Goal: Task Accomplishment & Management: Use online tool/utility

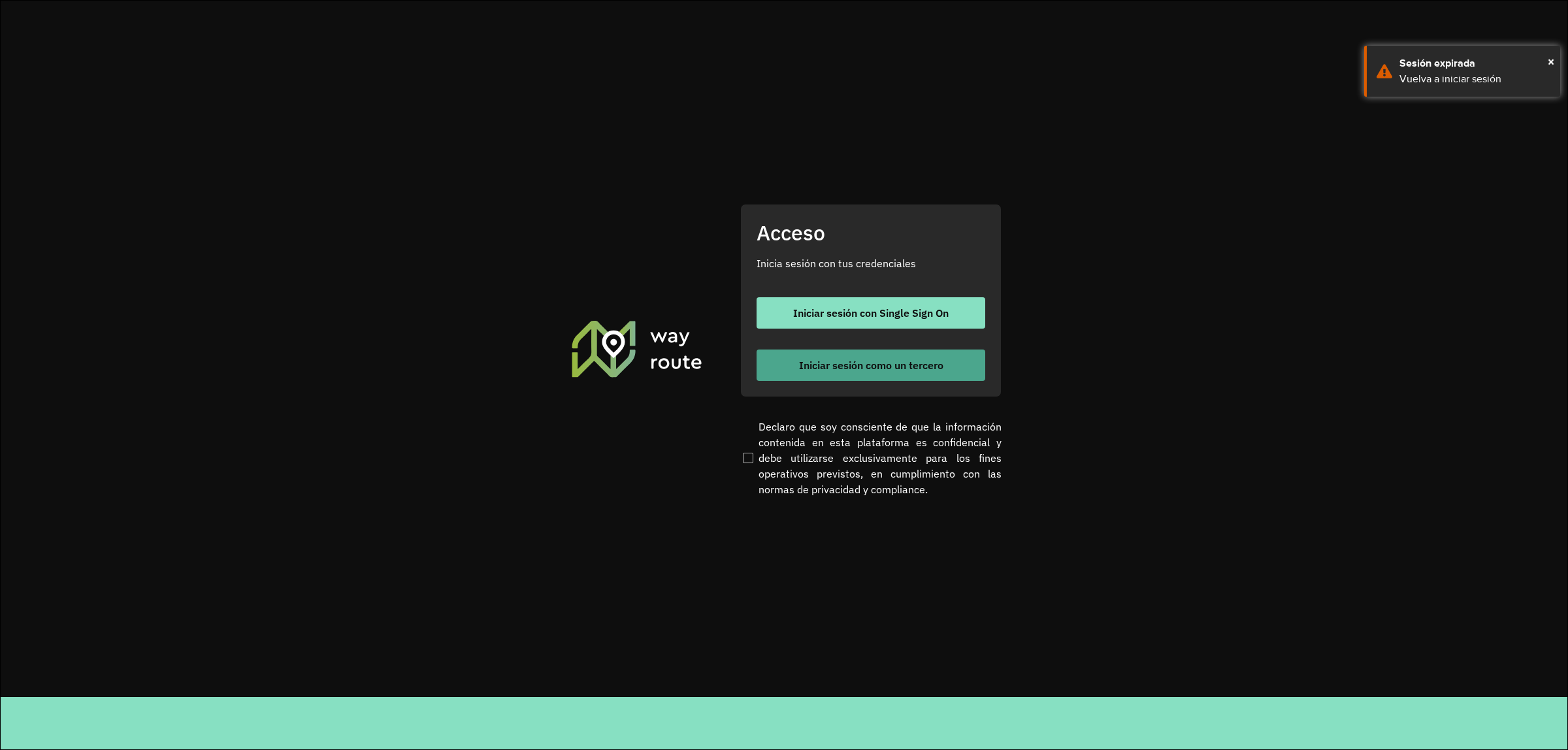
click at [838, 356] on button "Iniciar sesión como un tercero" at bounding box center [871, 364] width 229 height 31
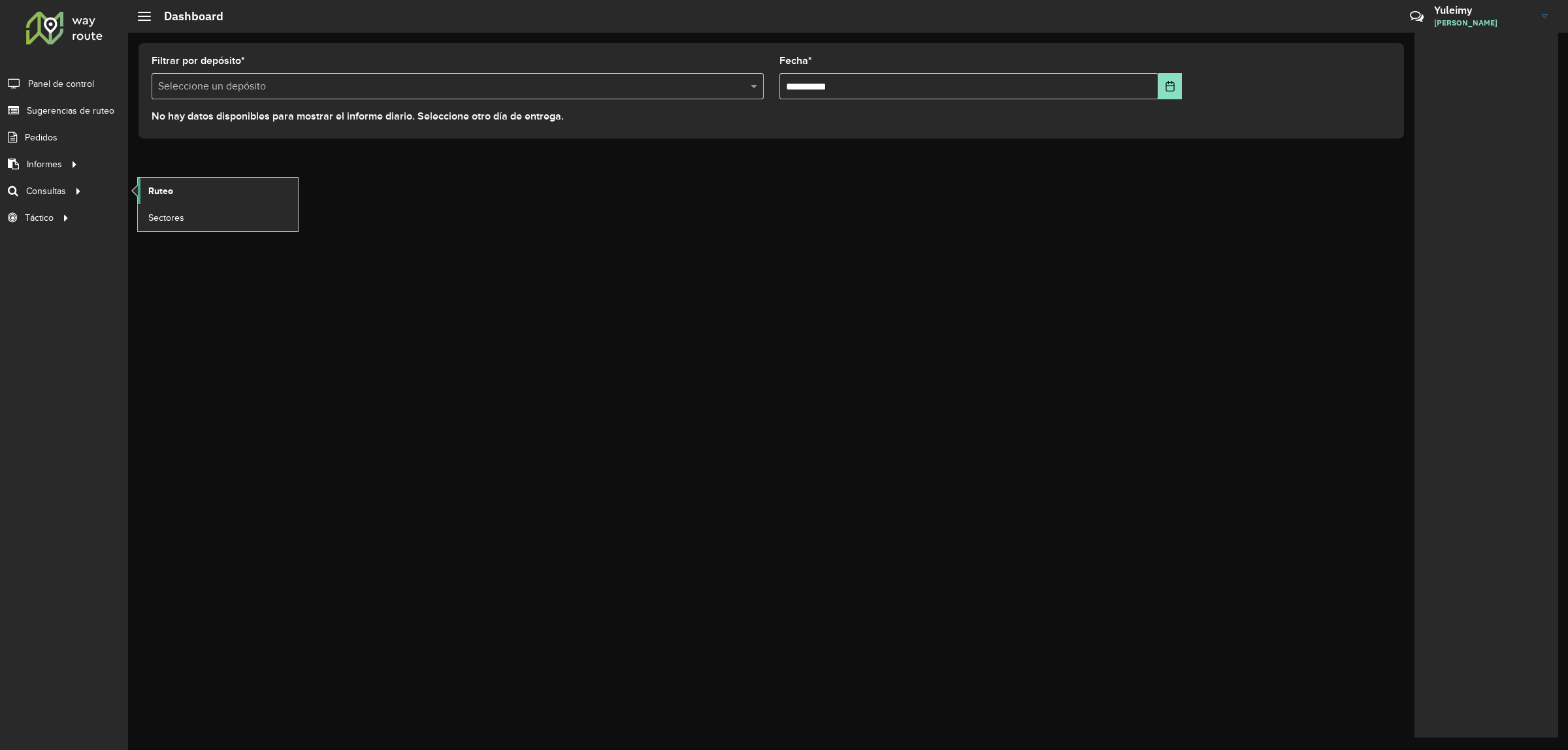
click at [155, 193] on span "Ruteo" at bounding box center [160, 191] width 25 height 14
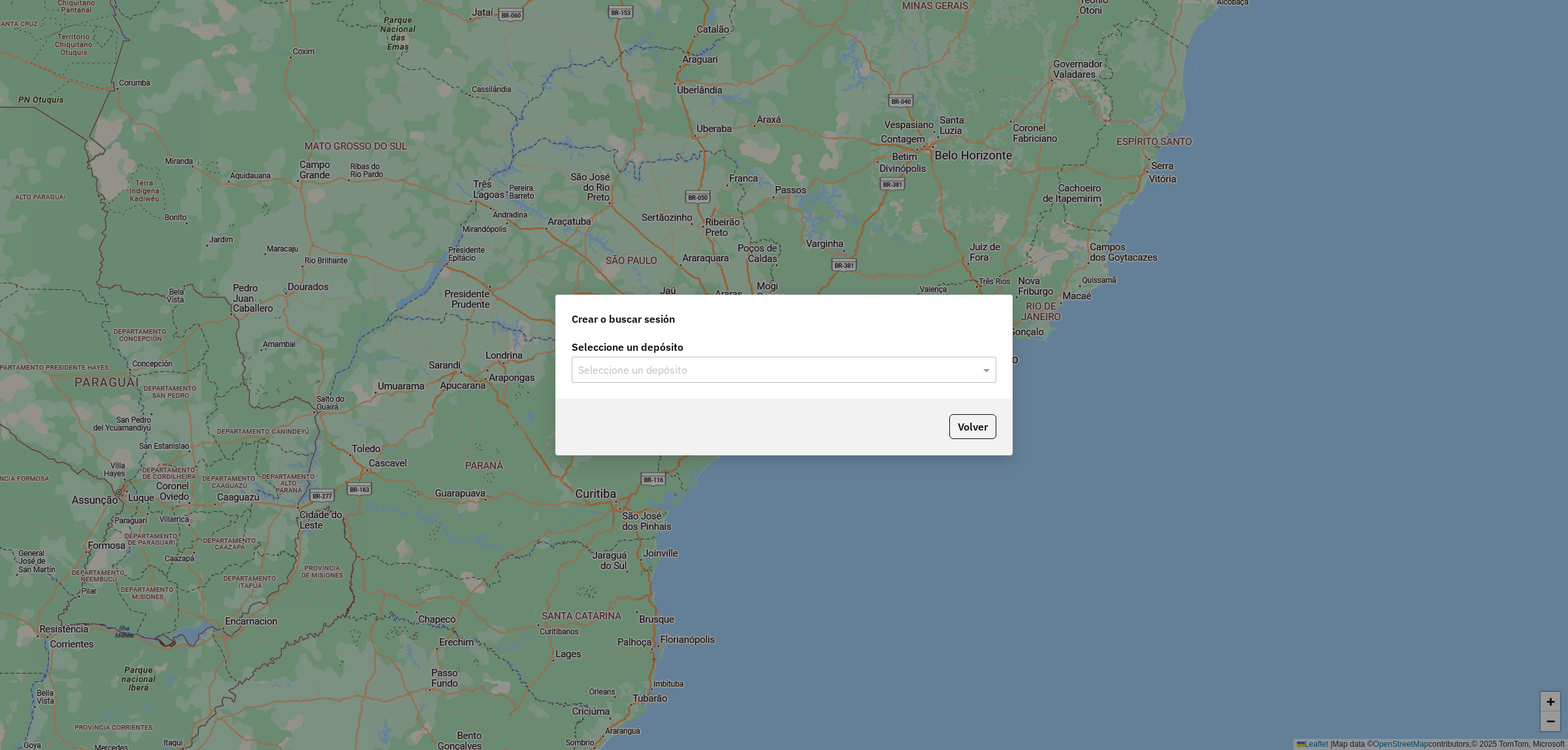
click at [684, 369] on input "text" at bounding box center [771, 370] width 386 height 16
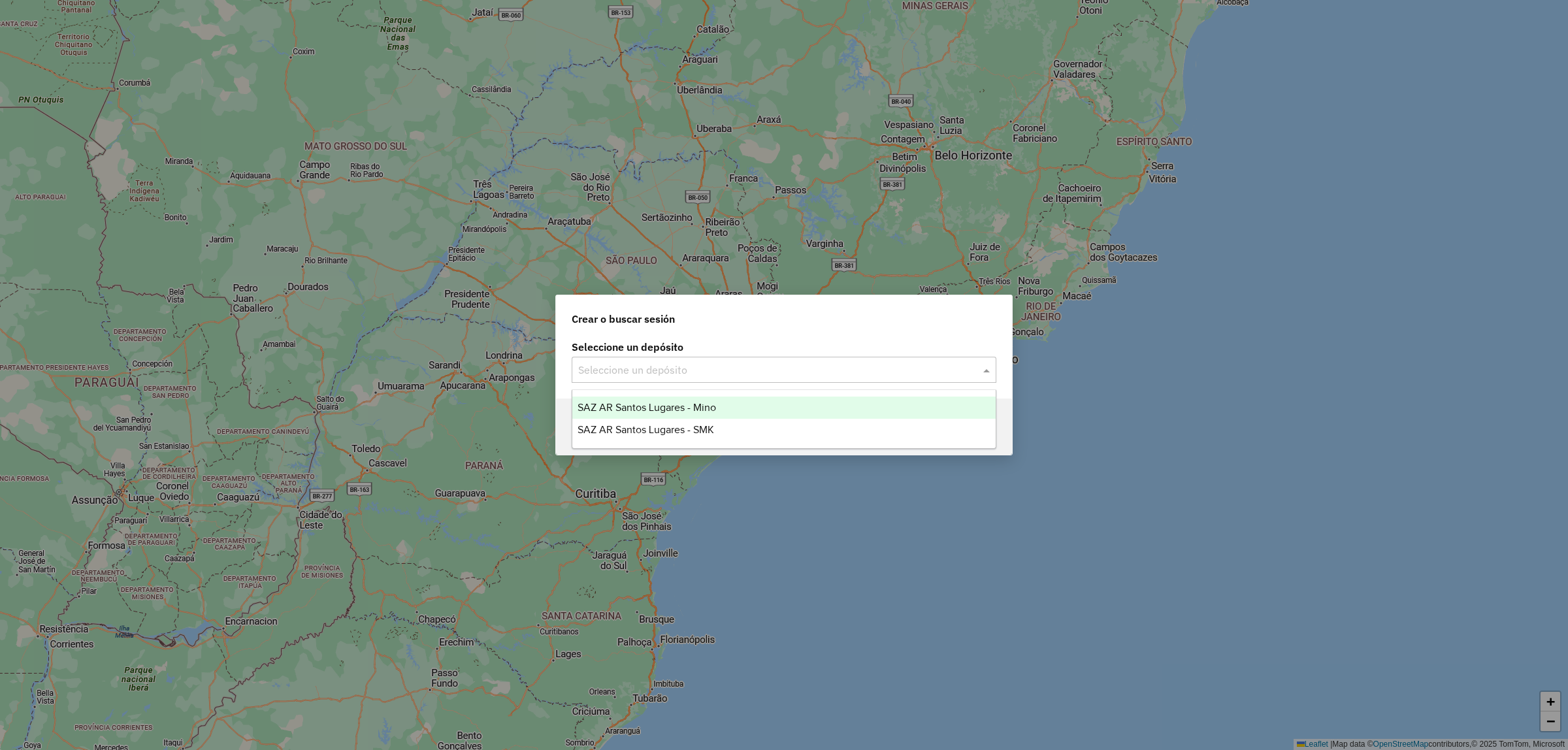
click at [681, 402] on span "SAZ AR Santos Lugares - Mino" at bounding box center [647, 407] width 139 height 11
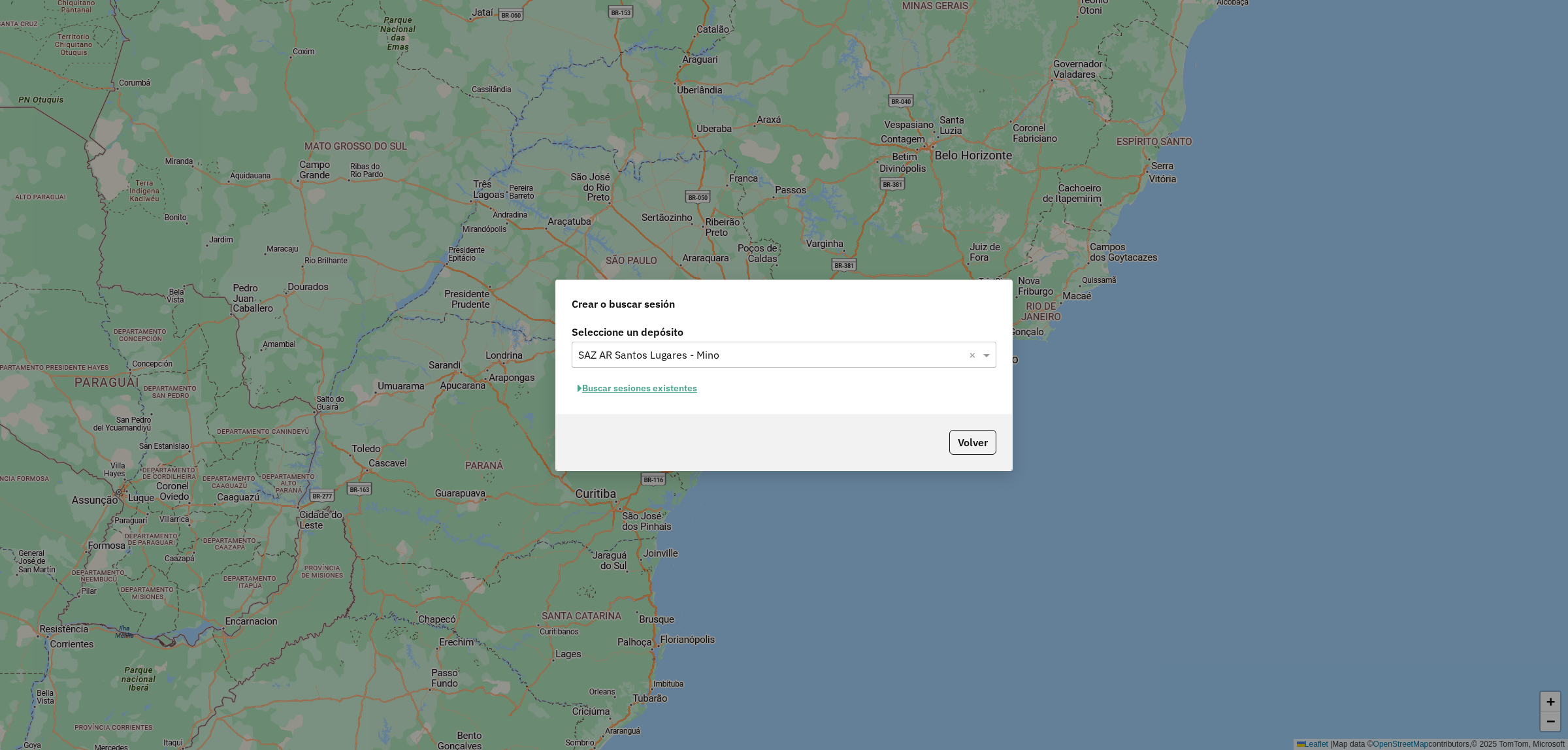
click at [673, 391] on button "Buscar sesiones existentes" at bounding box center [637, 389] width 131 height 21
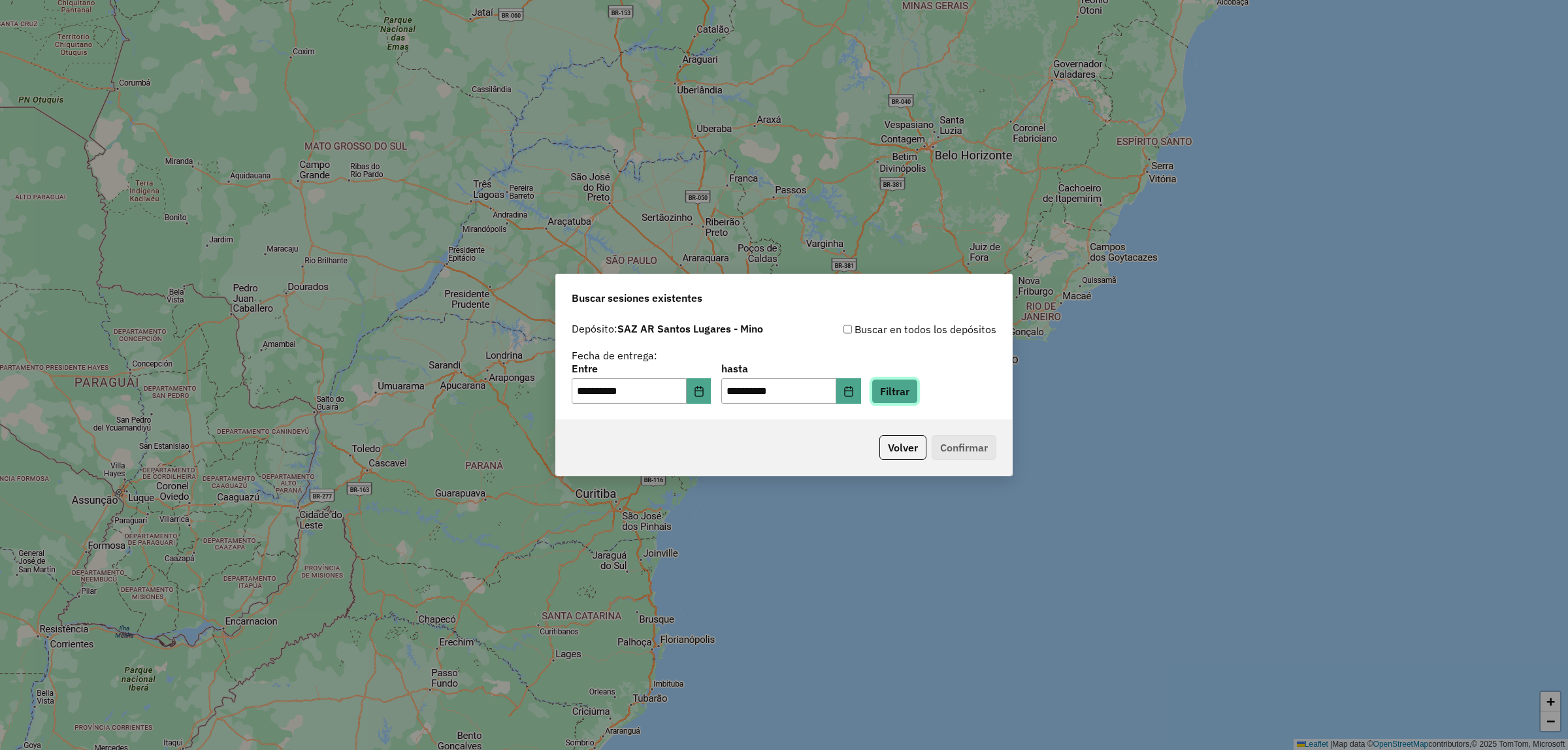
click at [898, 394] on button "Filtrar" at bounding box center [895, 391] width 47 height 25
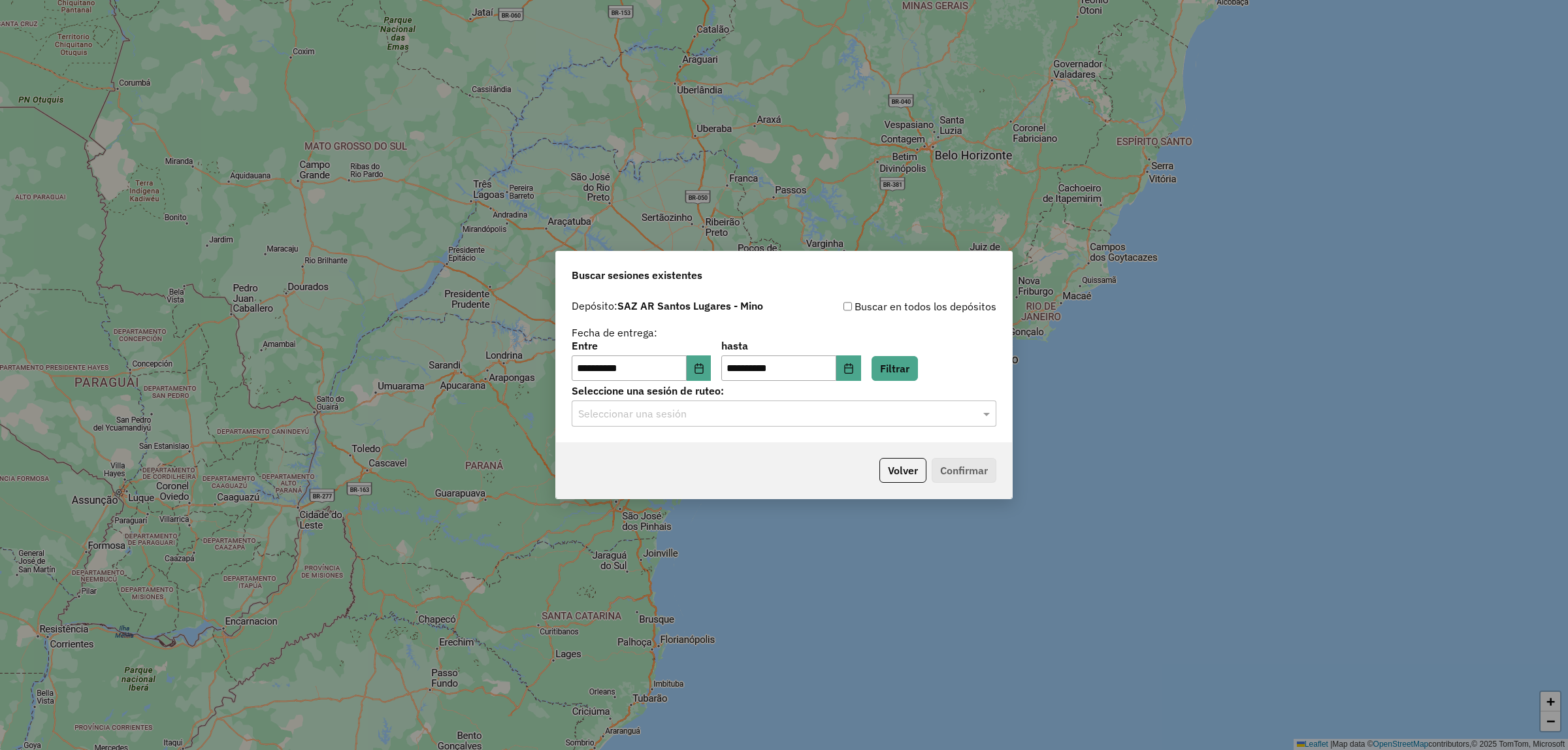
click at [723, 423] on div "Seleccionar una sesión" at bounding box center [783, 414] width 424 height 26
click at [696, 461] on div "1285391 - 30/09/2025 18:12" at bounding box center [784, 452] width 423 height 22
click at [945, 462] on button "Confirmar" at bounding box center [964, 470] width 65 height 25
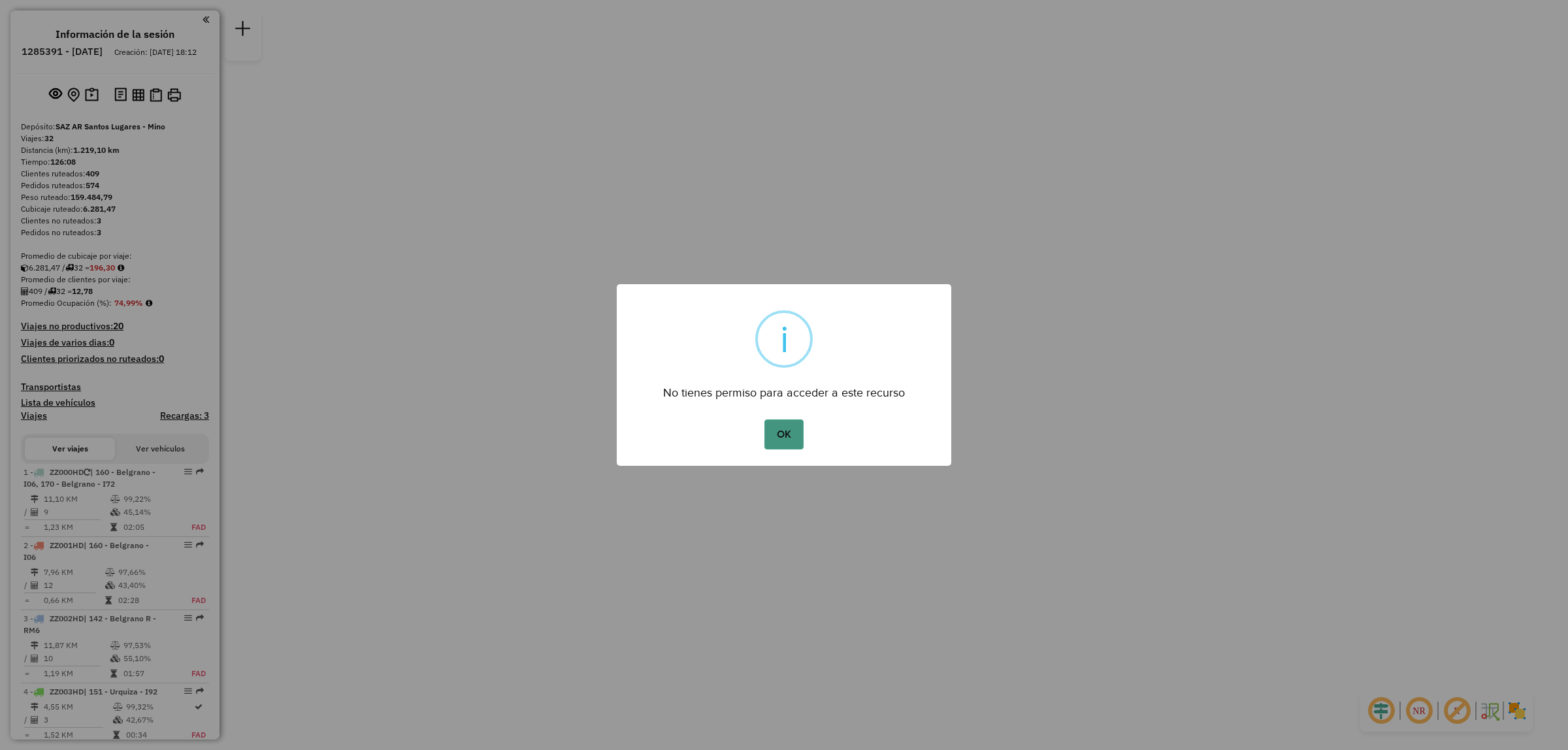
click at [795, 426] on button "OK" at bounding box center [783, 434] width 38 height 30
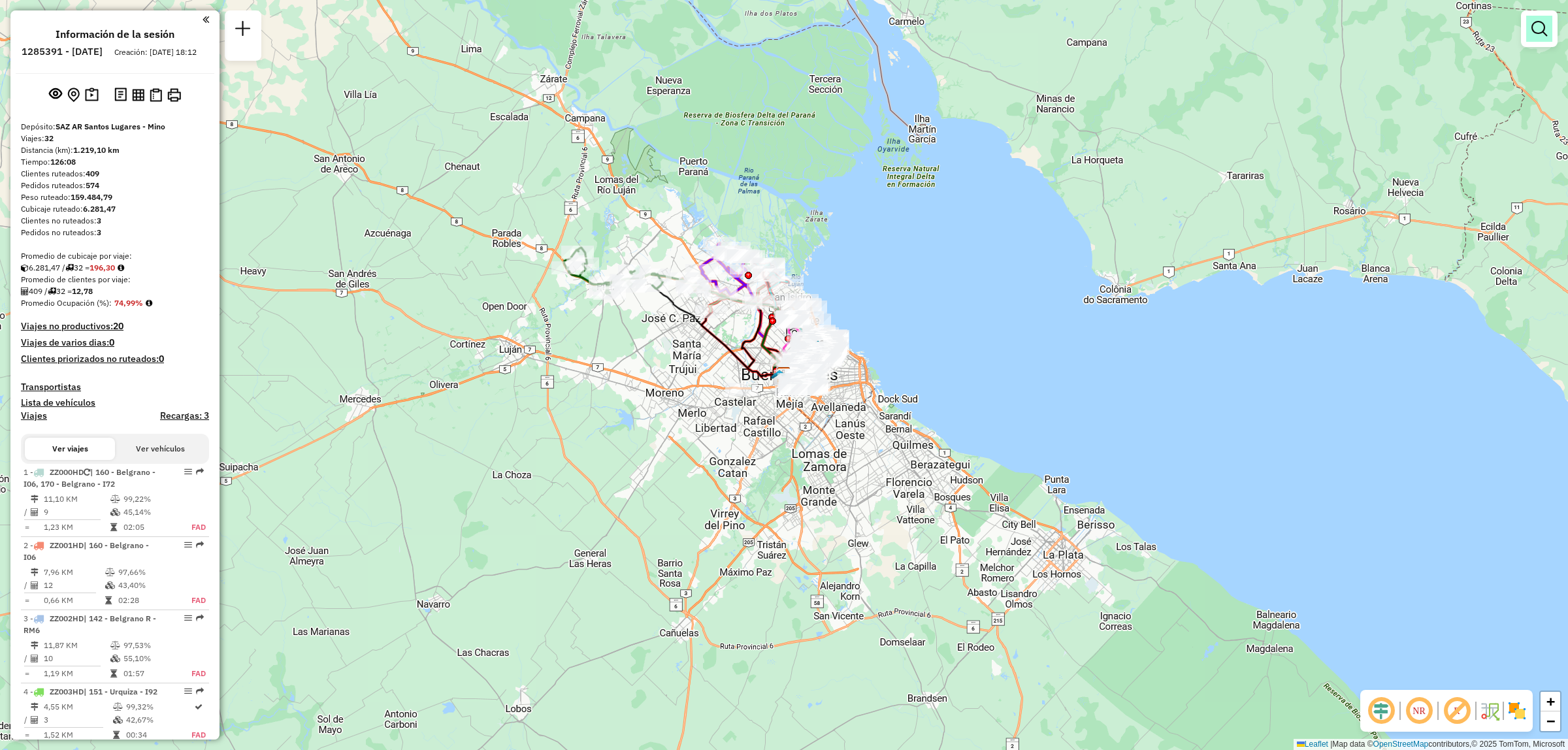
click at [1544, 27] on em at bounding box center [1539, 28] width 16 height 16
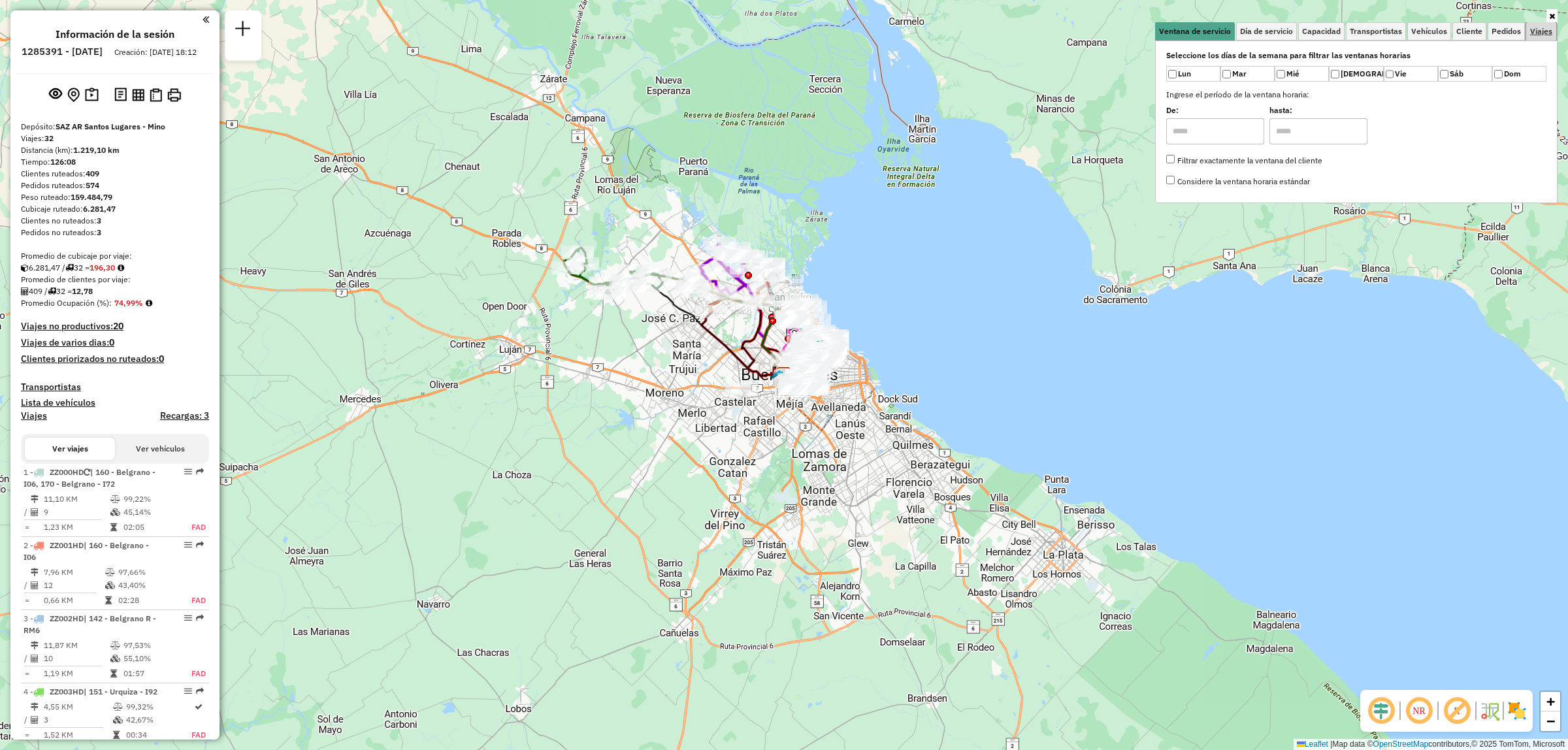
click at [1544, 28] on span "Viajes" at bounding box center [1541, 31] width 22 height 7
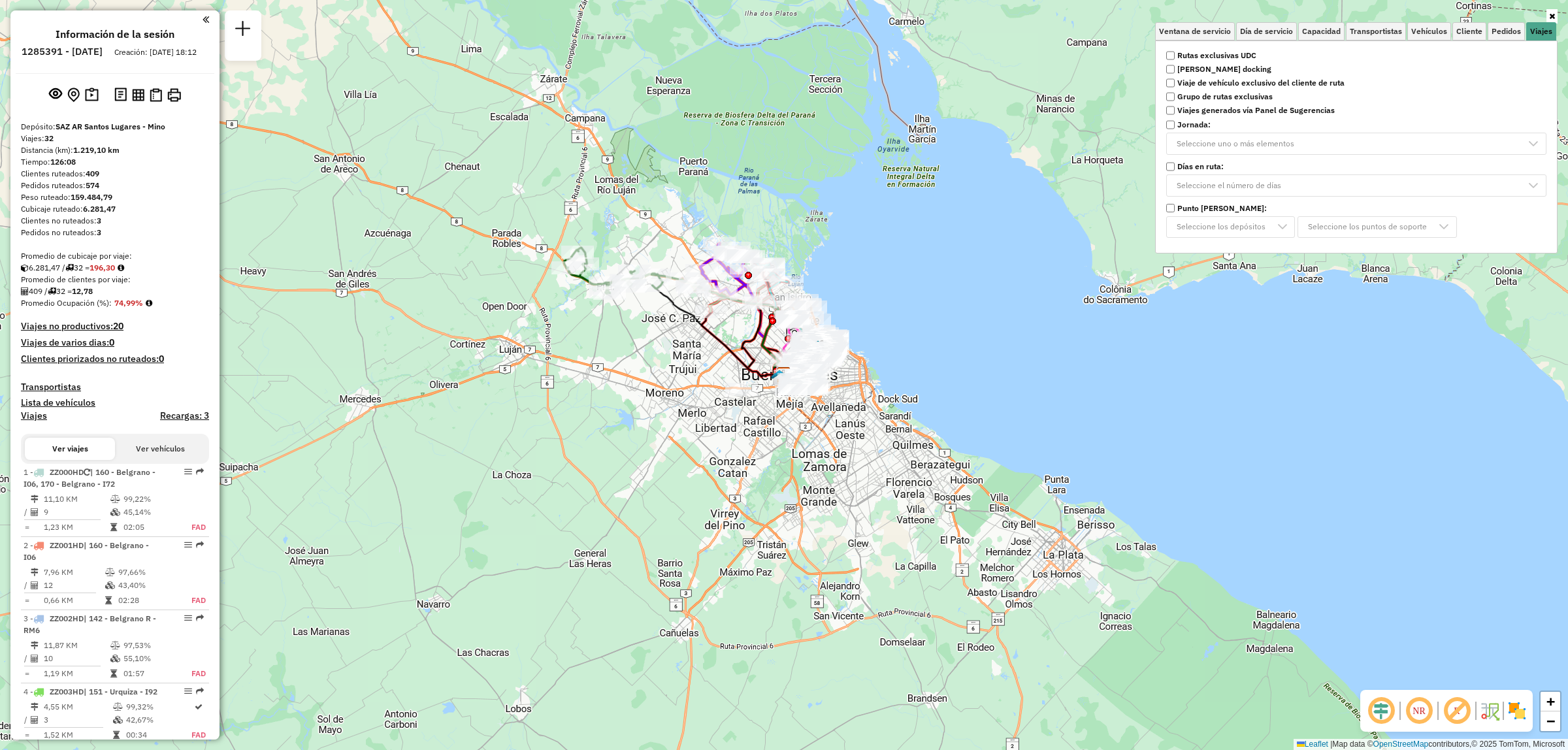
click at [1206, 52] on strong "Rutas exclusivas UDC" at bounding box center [1217, 55] width 79 height 12
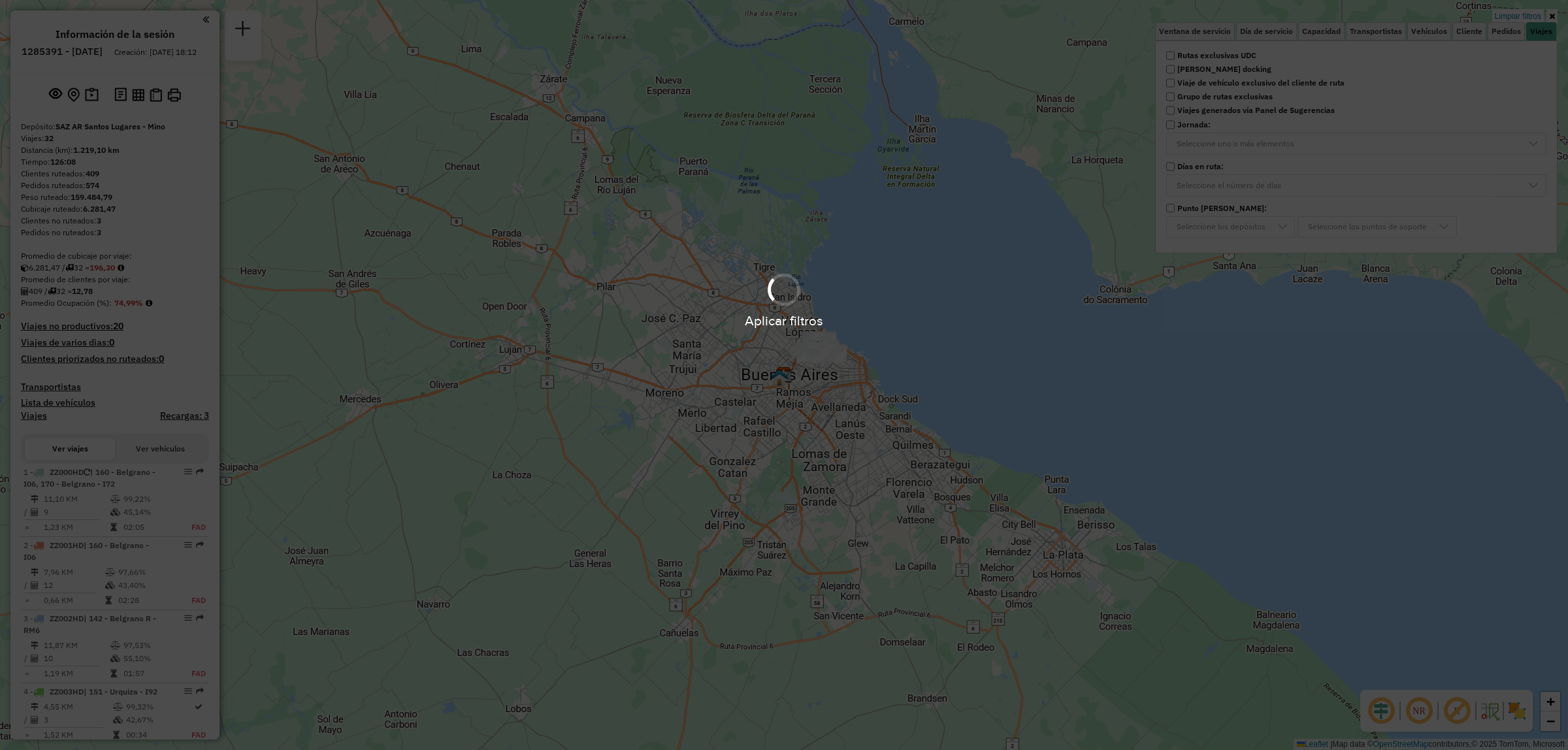
click at [898, 316] on div "Limpiar filtros Ventana de servicio Día de servicio Capacidad Transportistas Ve…" at bounding box center [784, 375] width 1568 height 750
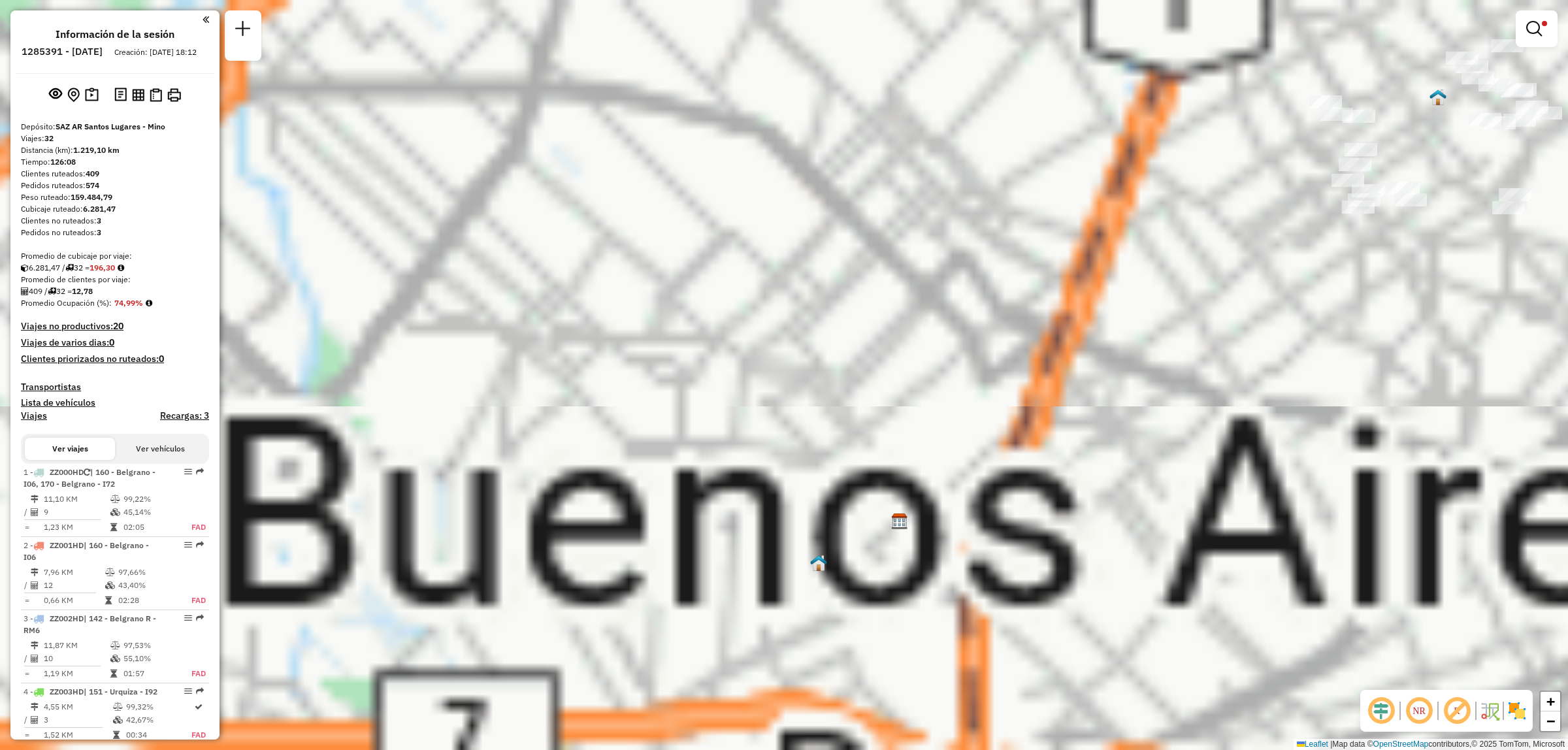
drag, startPoint x: 1028, startPoint y: 321, endPoint x: 602, endPoint y: 375, distance: 429.4
click at [527, 390] on div "Limpiar filtros Ventana de servicio Día de servicio Capacidad Transportistas Ve…" at bounding box center [784, 375] width 1568 height 750
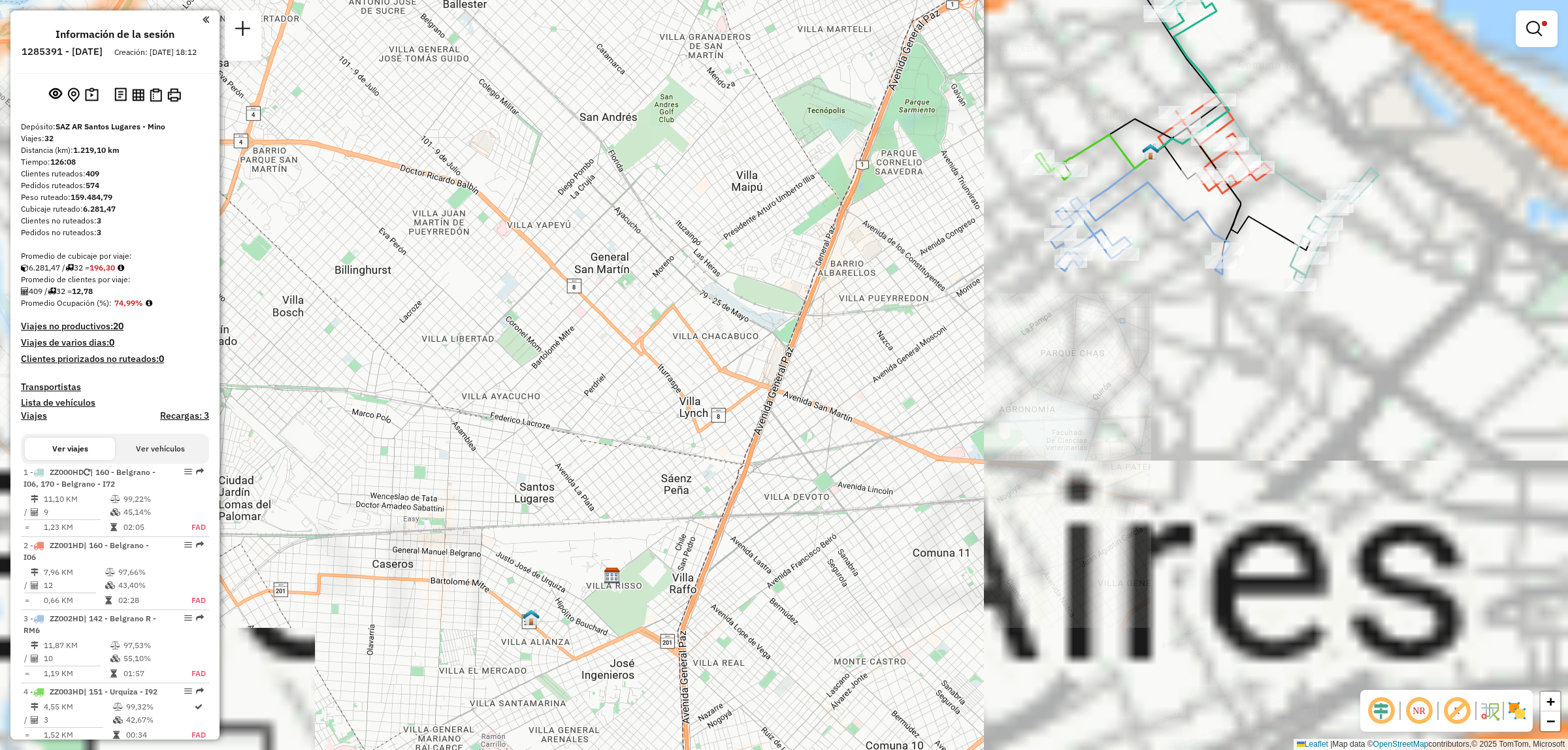
drag, startPoint x: 1044, startPoint y: 302, endPoint x: 595, endPoint y: 433, distance: 467.7
click at [588, 435] on div "Limpiar filtros Ventana de servicio Día de servicio Capacidad Transportistas Ve…" at bounding box center [784, 375] width 1568 height 750
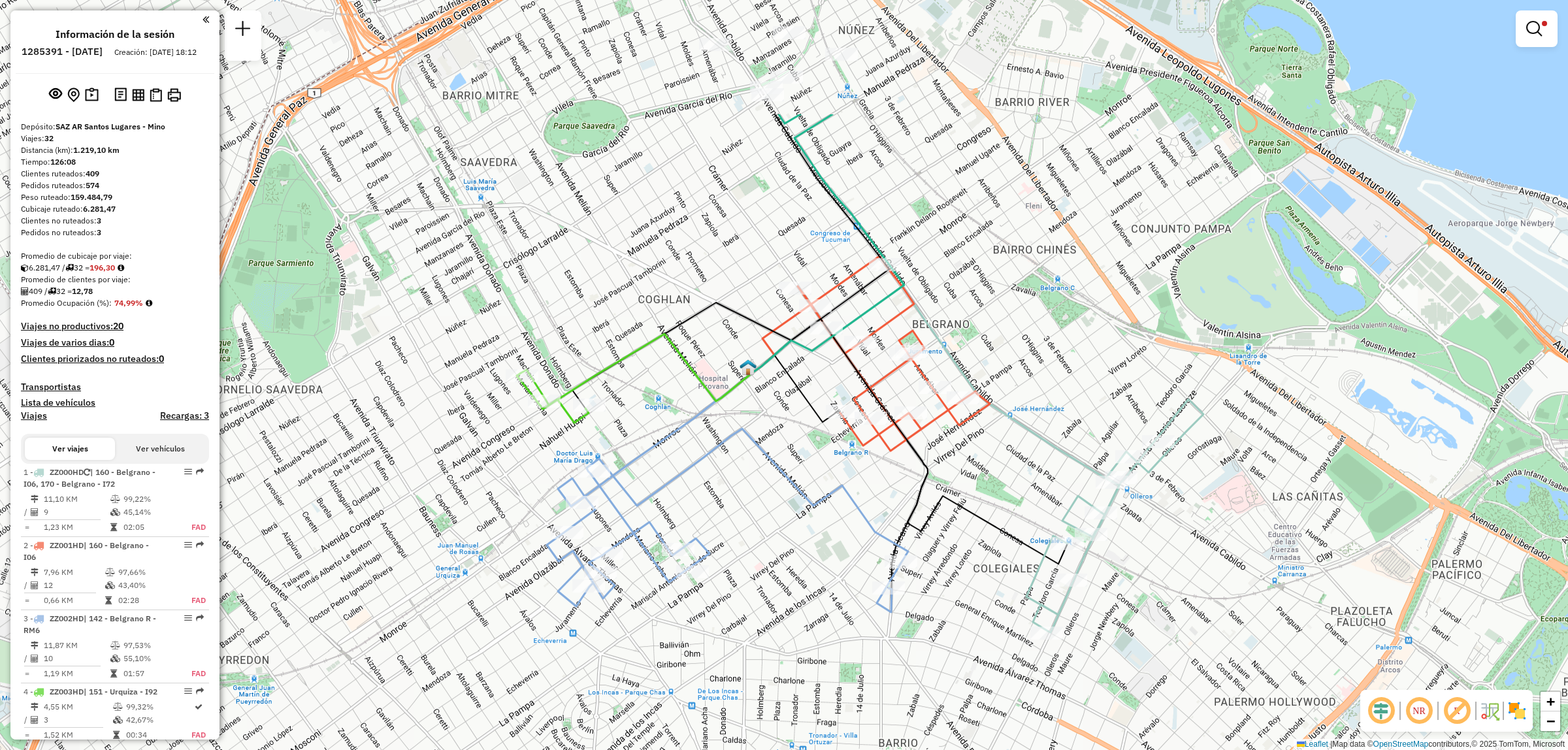
drag, startPoint x: 869, startPoint y: 321, endPoint x: 854, endPoint y: 510, distance: 189.6
click at [854, 510] on icon at bounding box center [728, 521] width 362 height 184
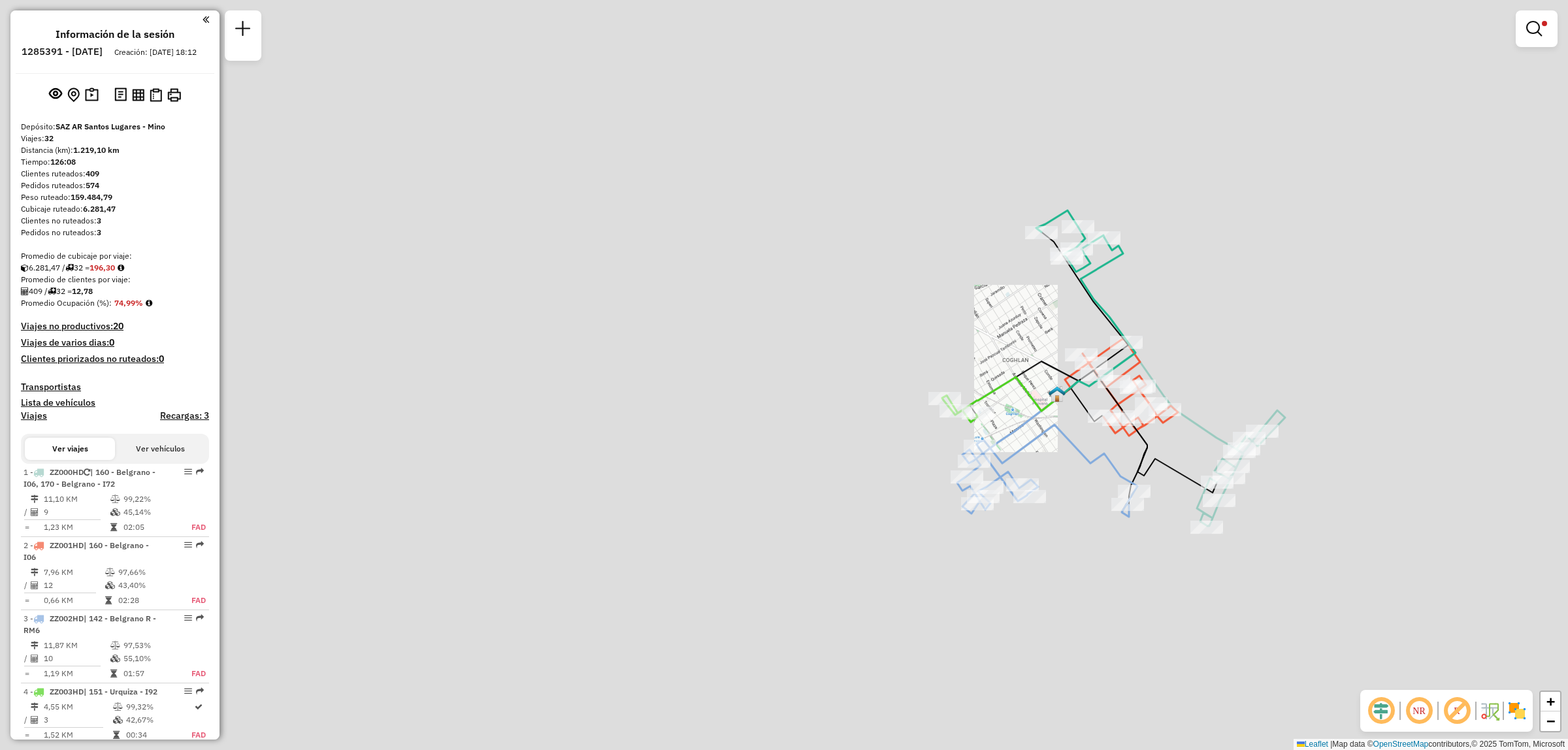
drag, startPoint x: 1107, startPoint y: 360, endPoint x: 1078, endPoint y: 311, distance: 56.9
click at [1072, 303] on icon at bounding box center [1085, 315] width 87 height 165
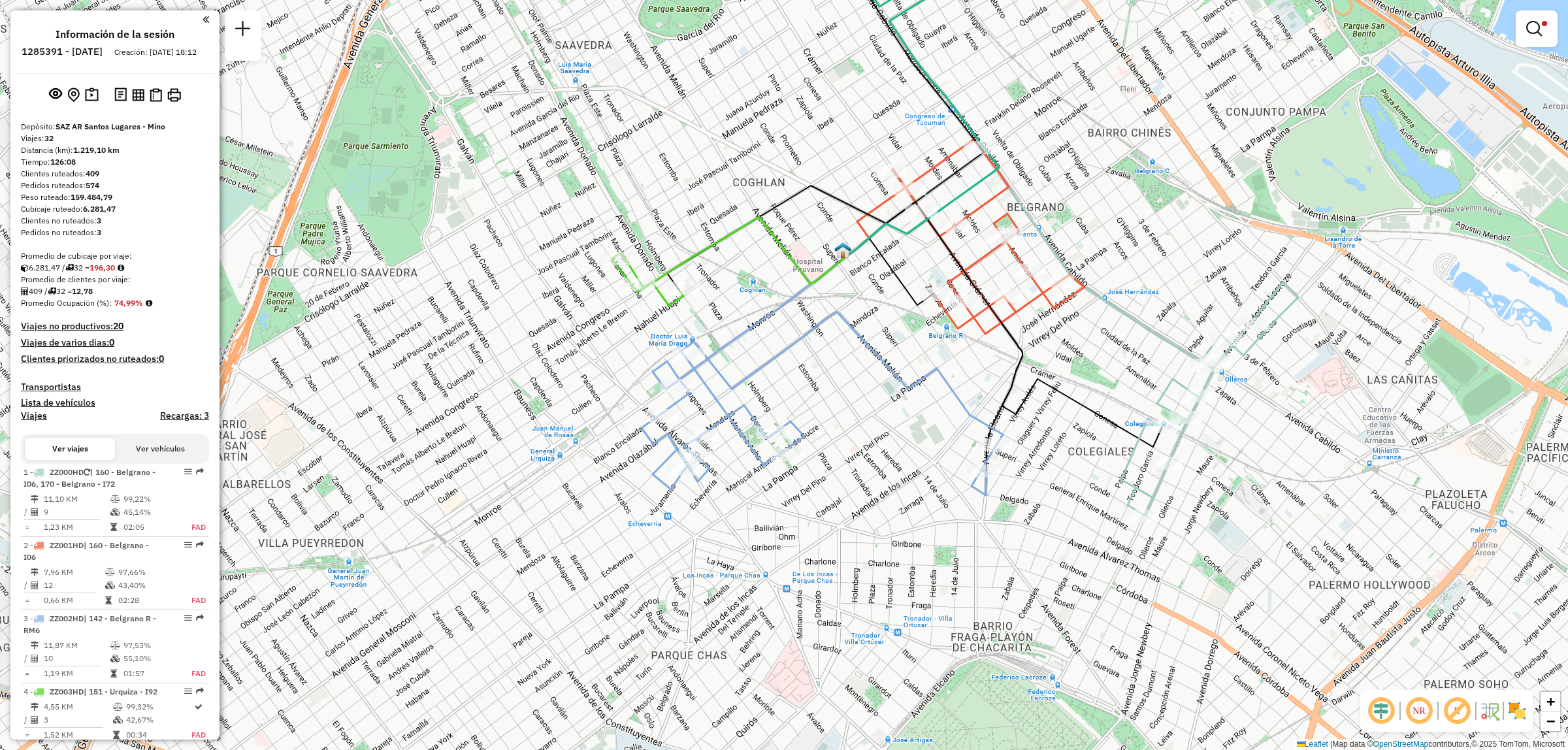
drag, startPoint x: 1028, startPoint y: 288, endPoint x: 1028, endPoint y: 331, distance: 43.0
click at [1028, 331] on icon at bounding box center [988, 241] width 192 height 186
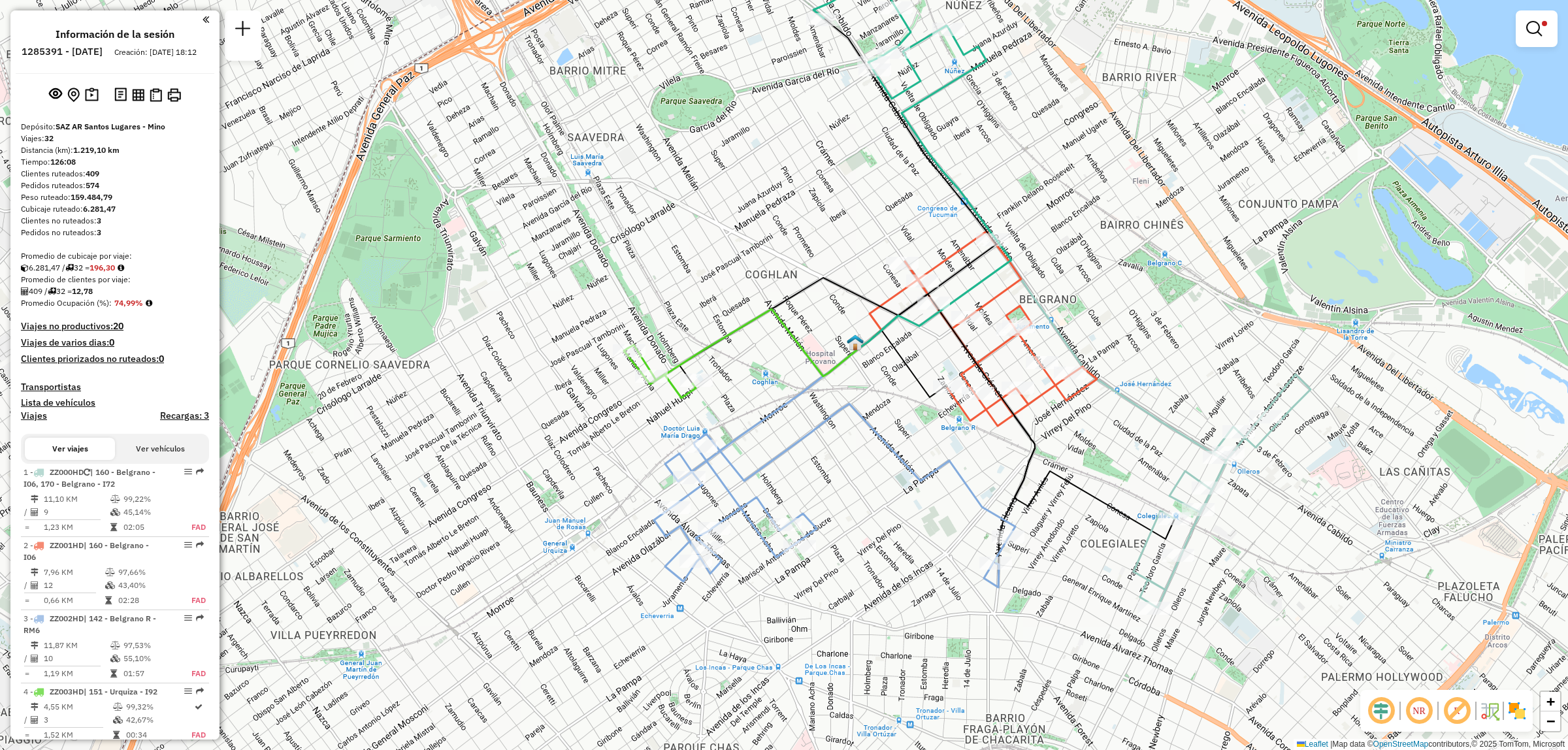
drag, startPoint x: 910, startPoint y: 288, endPoint x: 899, endPoint y: 308, distance: 22.8
click at [967, 413] on div "Limpiar filtros Ventana de servicio Día de servicio Capacidad Transportistas Ve…" at bounding box center [784, 375] width 1568 height 750
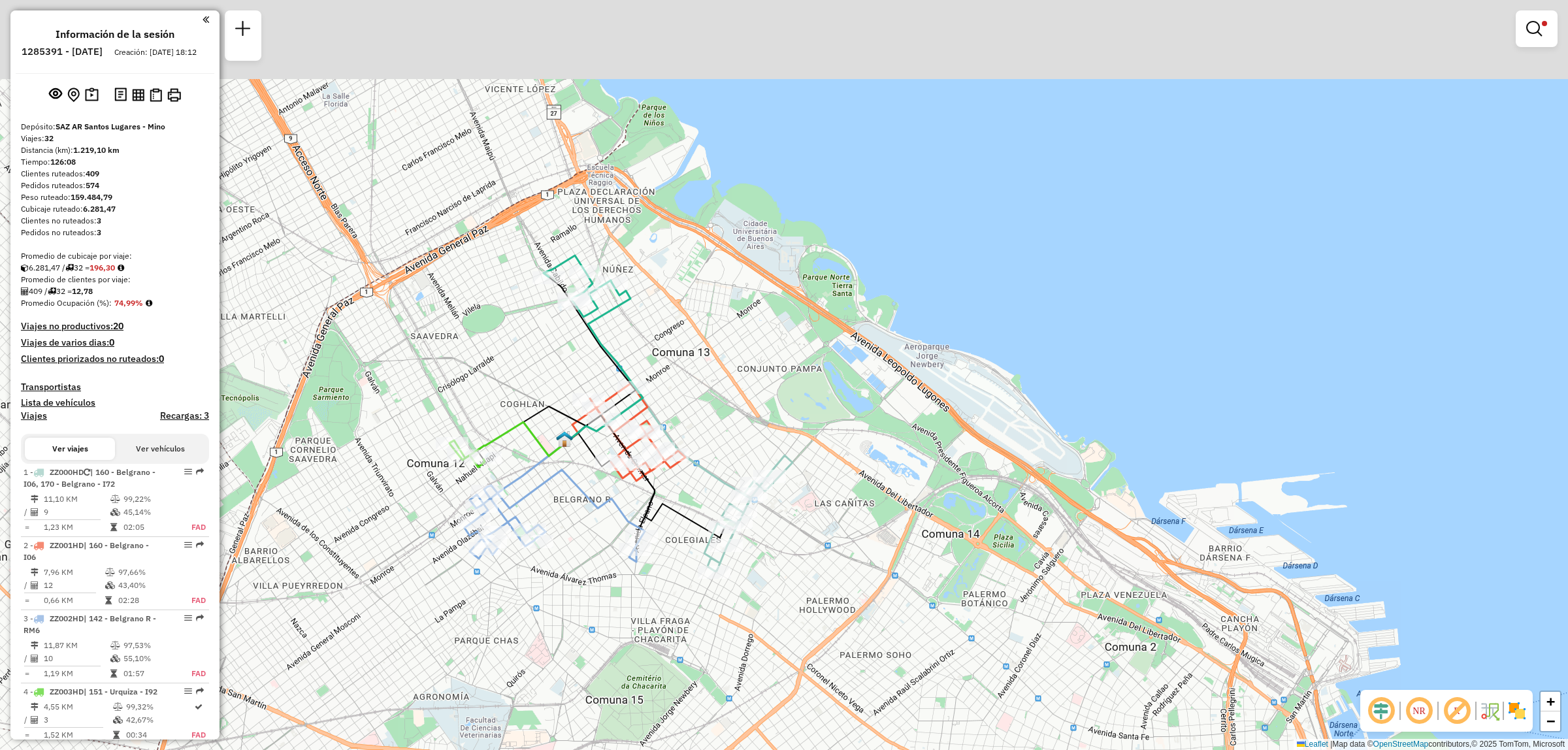
drag, startPoint x: 625, startPoint y: 263, endPoint x: 626, endPoint y: 417, distance: 154.0
click at [626, 415] on icon at bounding box center [604, 361] width 76 height 159
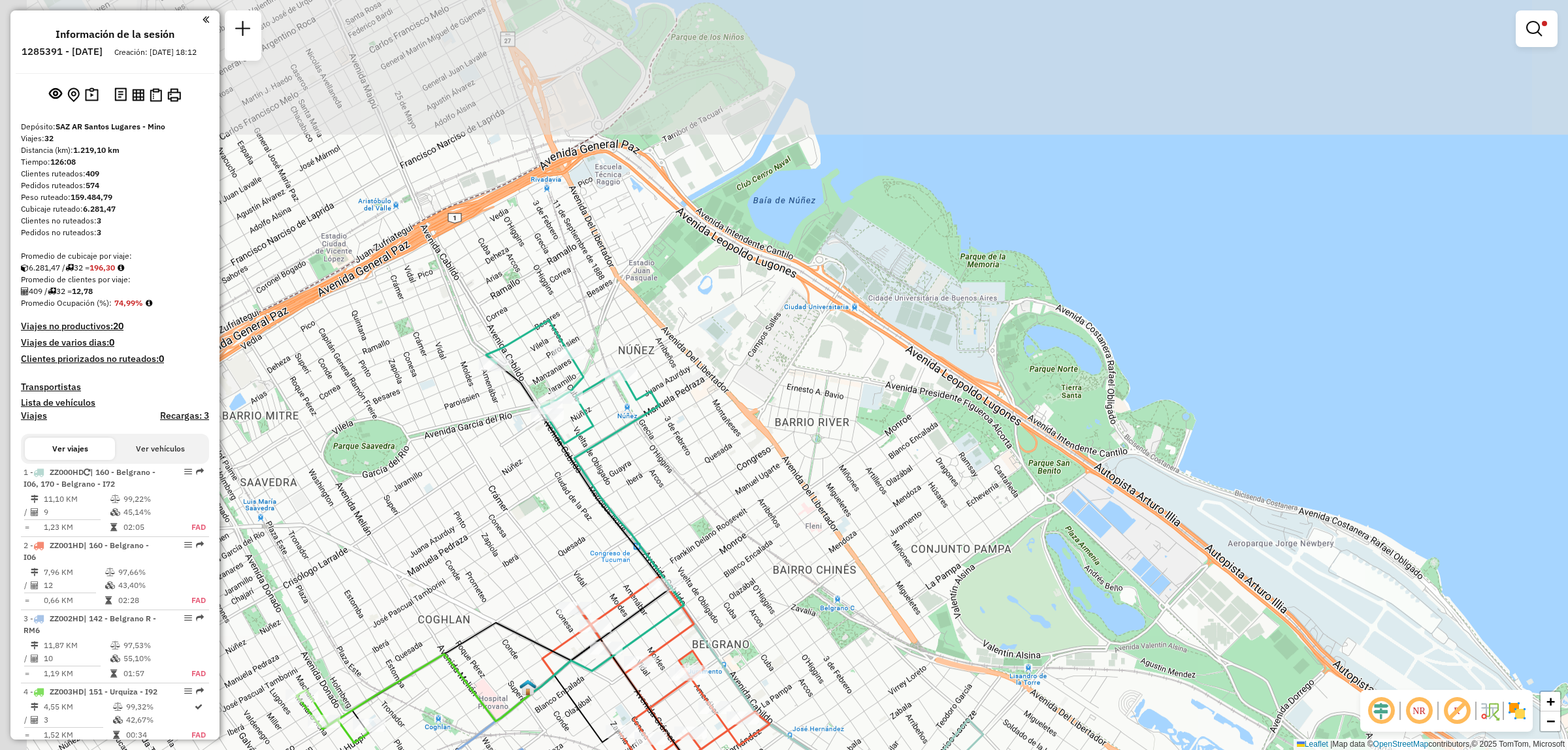
drag, startPoint x: 491, startPoint y: 211, endPoint x: 558, endPoint y: 474, distance: 271.4
click at [558, 480] on div "Limpiar filtros Ventana de servicio Día de servicio Capacidad Transportistas Ve…" at bounding box center [784, 375] width 1568 height 750
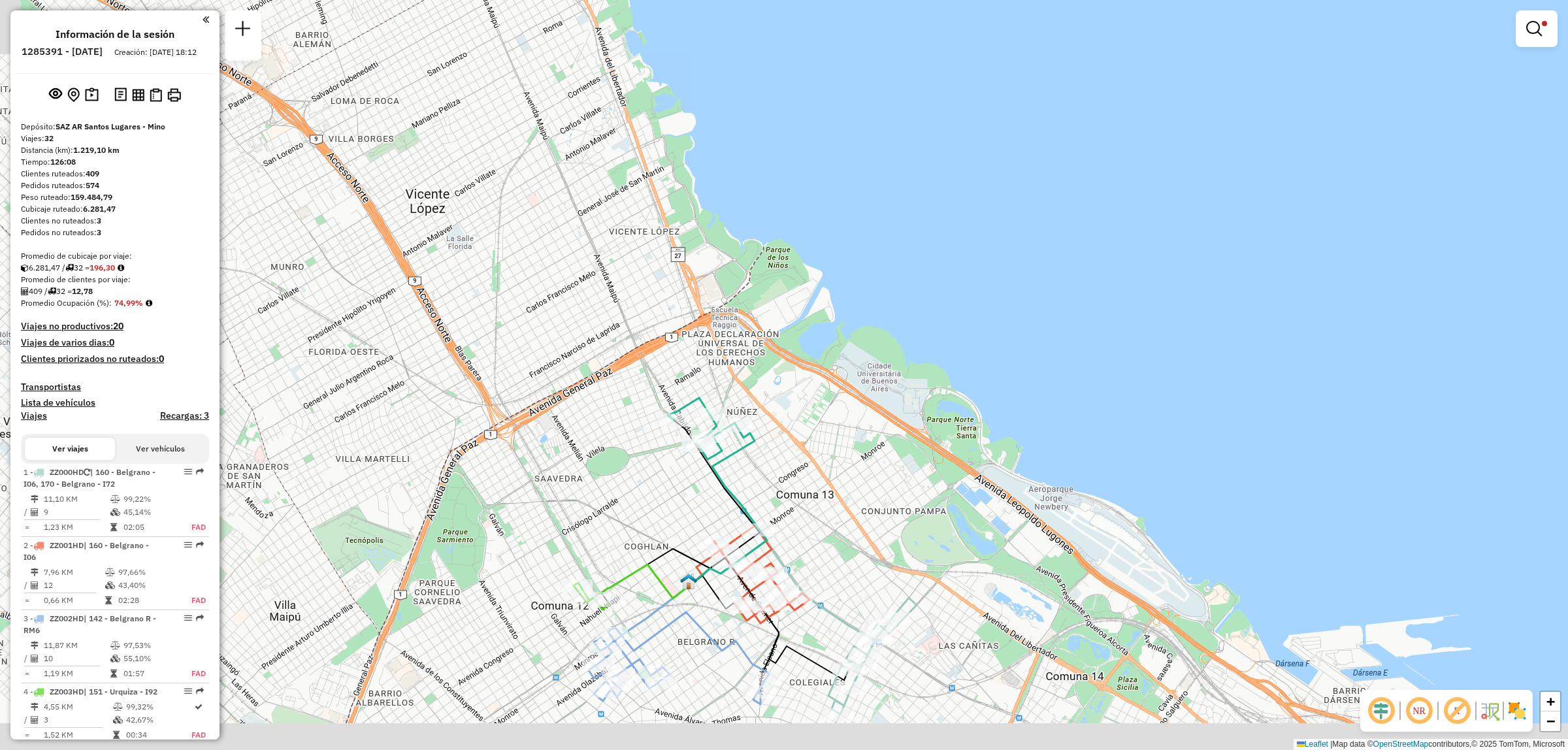
drag, startPoint x: 769, startPoint y: 470, endPoint x: 751, endPoint y: 449, distance: 27.7
click at [751, 449] on div "Limpiar filtros Ventana de servicio Día de servicio Capacidad Transportistas Ve…" at bounding box center [784, 375] width 1568 height 750
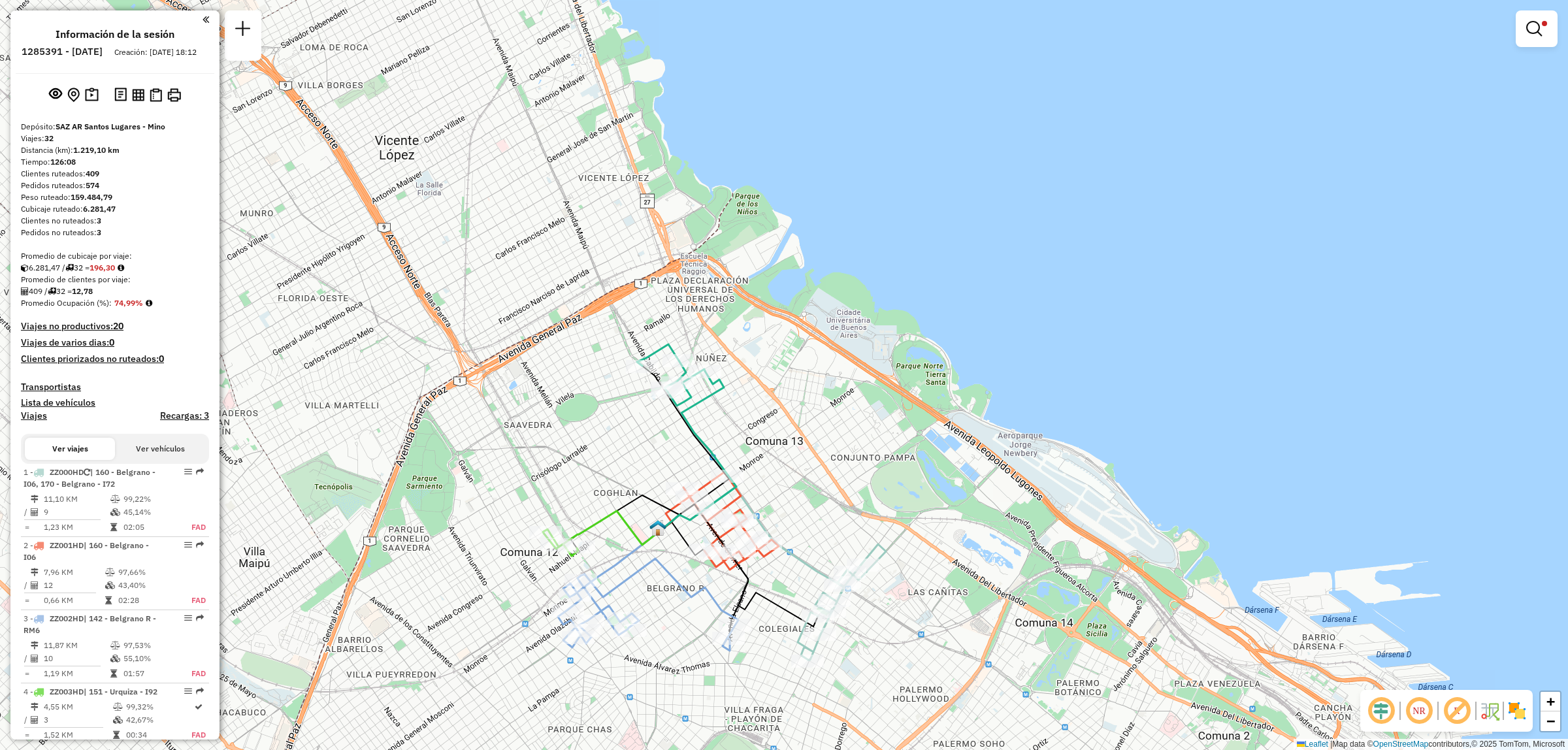
drag, startPoint x: 828, startPoint y: 571, endPoint x: 710, endPoint y: 426, distance: 186.9
click at [710, 413] on div "Limpiar filtros Ventana de servicio Día de servicio Capacidad Transportistas Ve…" at bounding box center [784, 375] width 1568 height 750
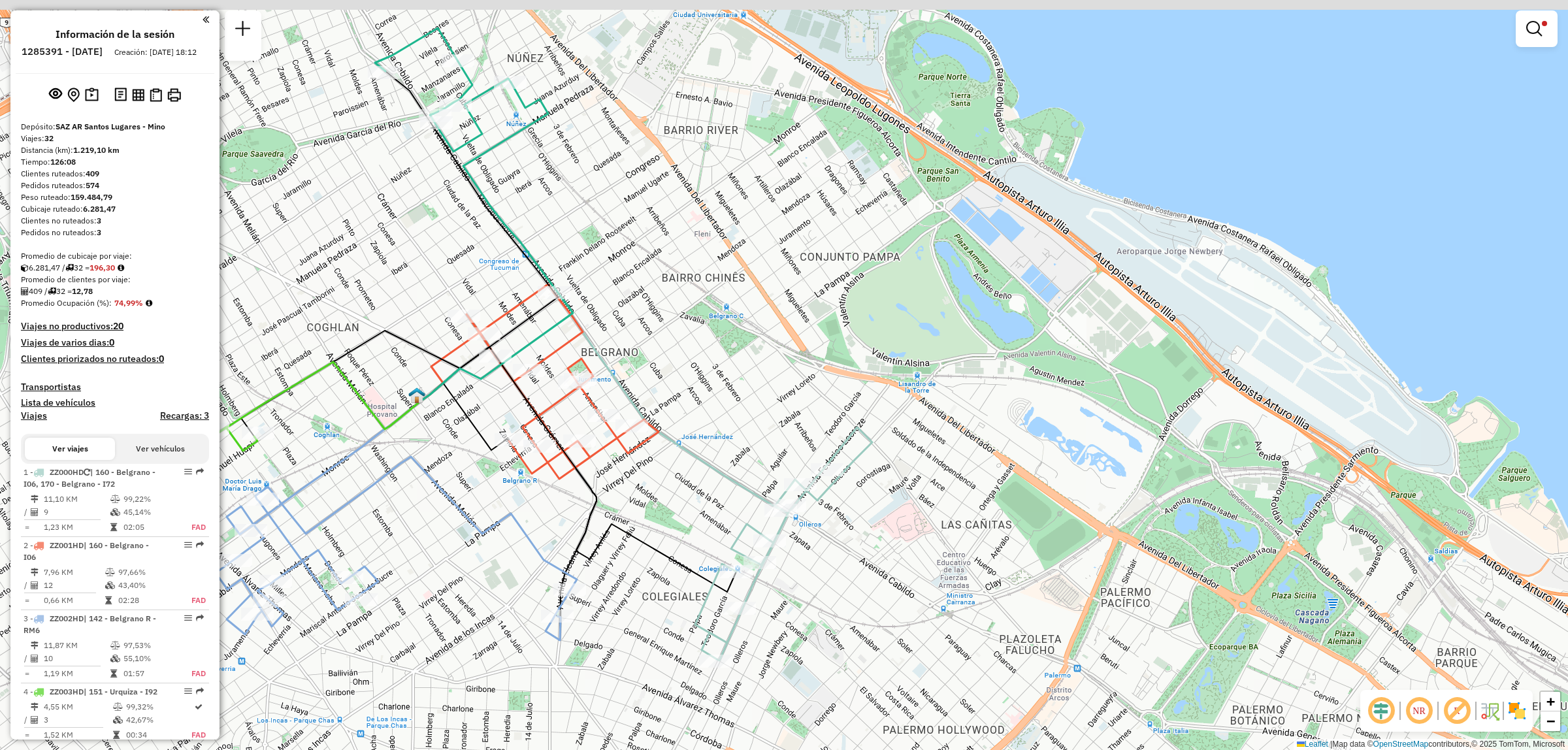
drag, startPoint x: 393, startPoint y: 213, endPoint x: 426, endPoint y: 263, distance: 59.9
click at [457, 314] on div "Ruta 2 - Placa ZZ001HD 0000471682 - LOCAN SRL Ruta 2 - Placa ZZ001HD 0000458506…" at bounding box center [784, 375] width 1568 height 750
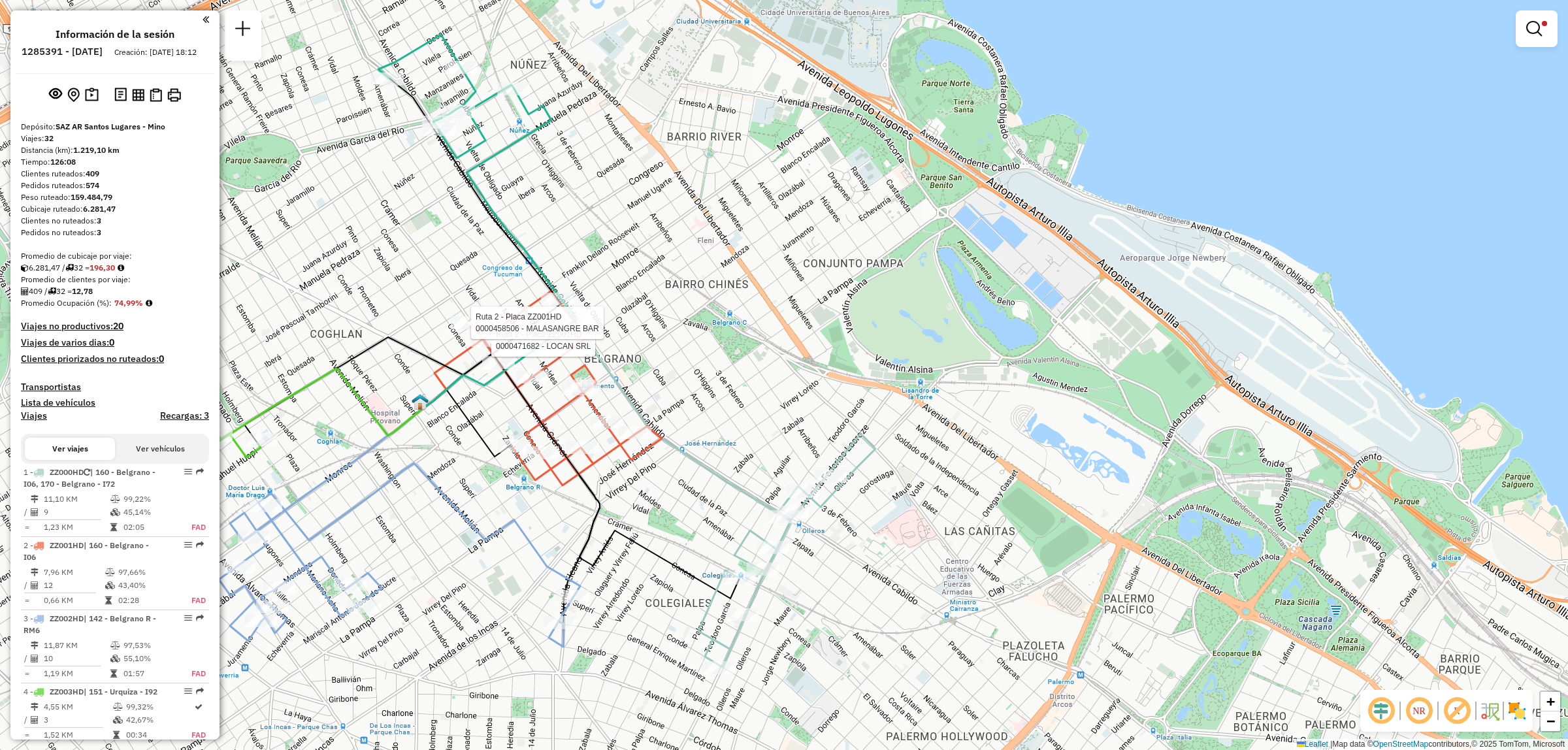
click at [552, 419] on icon at bounding box center [565, 391] width 192 height 186
select select "**********"
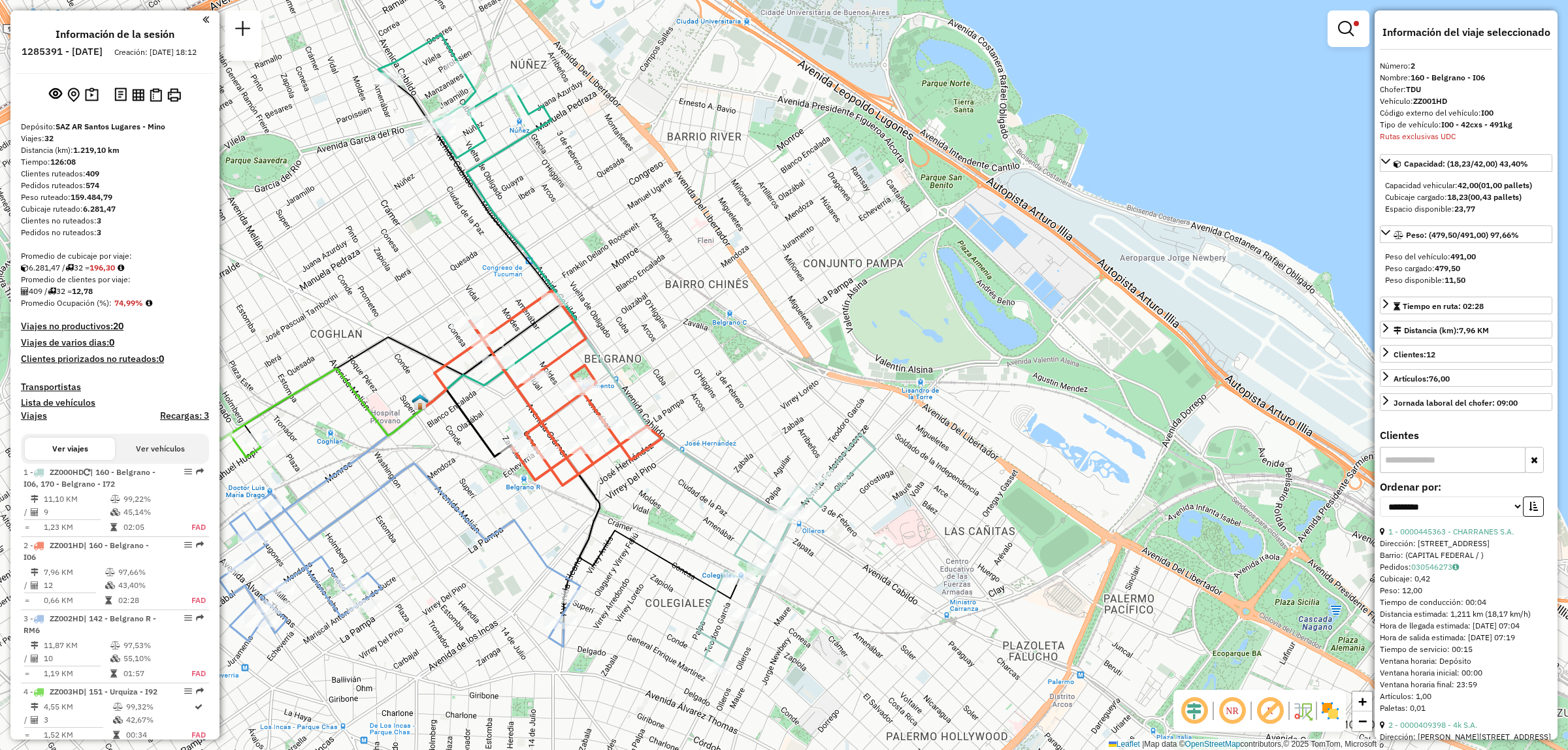
scroll to position [459, 0]
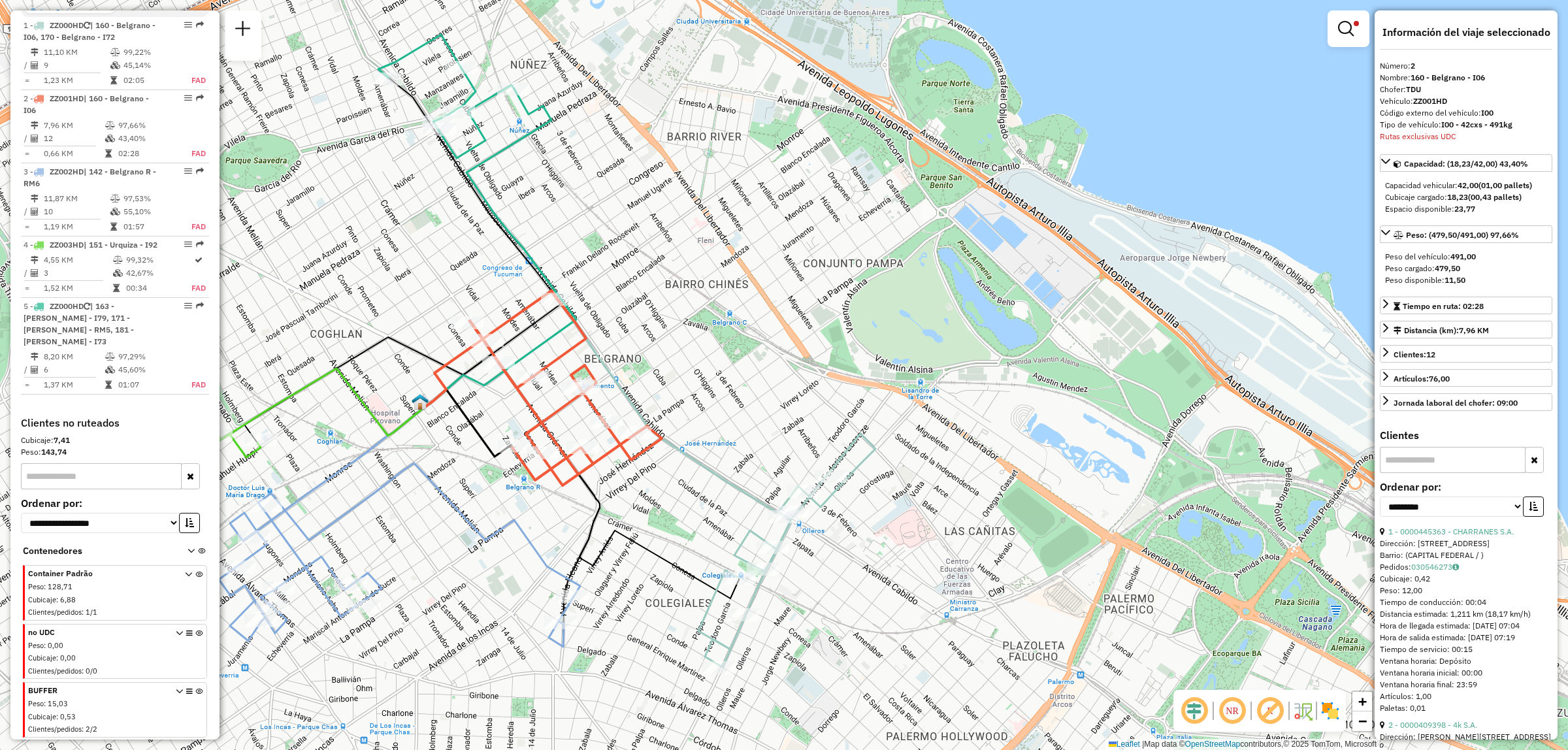
click at [549, 404] on div "Limpiar filtros Ventana de servicio Día de servicio Capacidad Transportistas Ve…" at bounding box center [784, 375] width 1568 height 750
select select "**********"
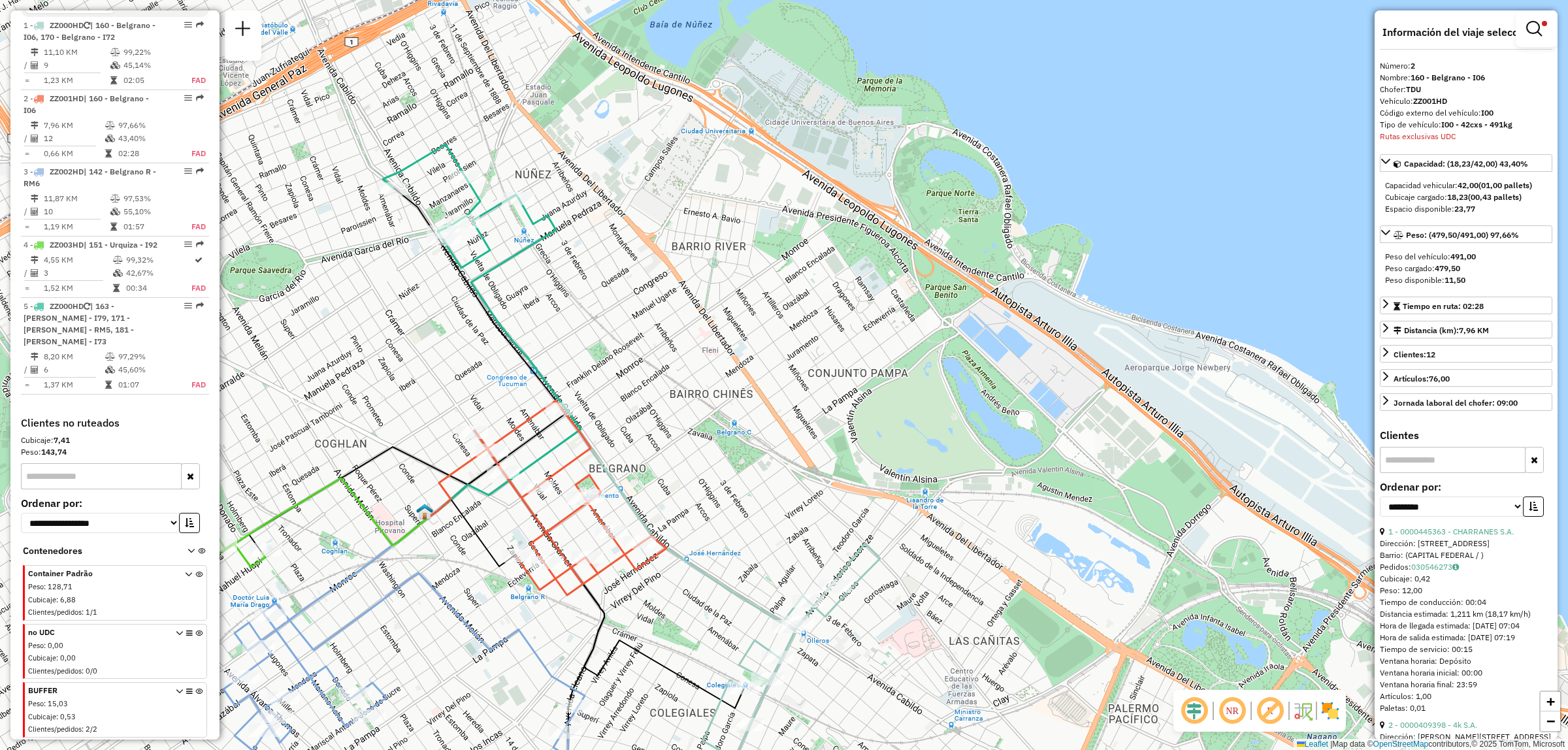
drag, startPoint x: 423, startPoint y: 174, endPoint x: 426, endPoint y: 283, distance: 109.0
click at [426, 283] on div "Limpiar filtros Ventana de servicio Día de servicio Capacidad Transportistas Ve…" at bounding box center [784, 375] width 1568 height 750
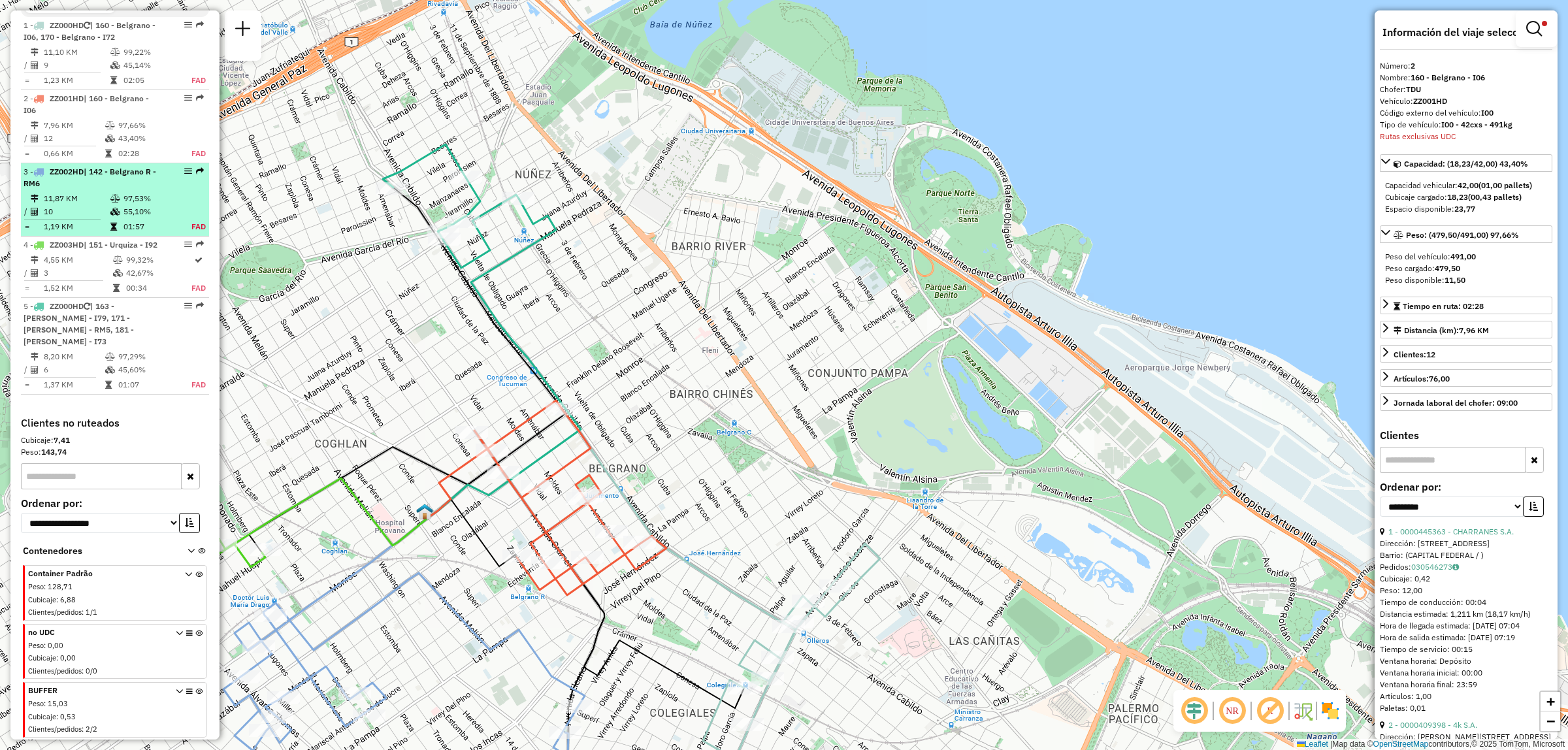
scroll to position [0, 0]
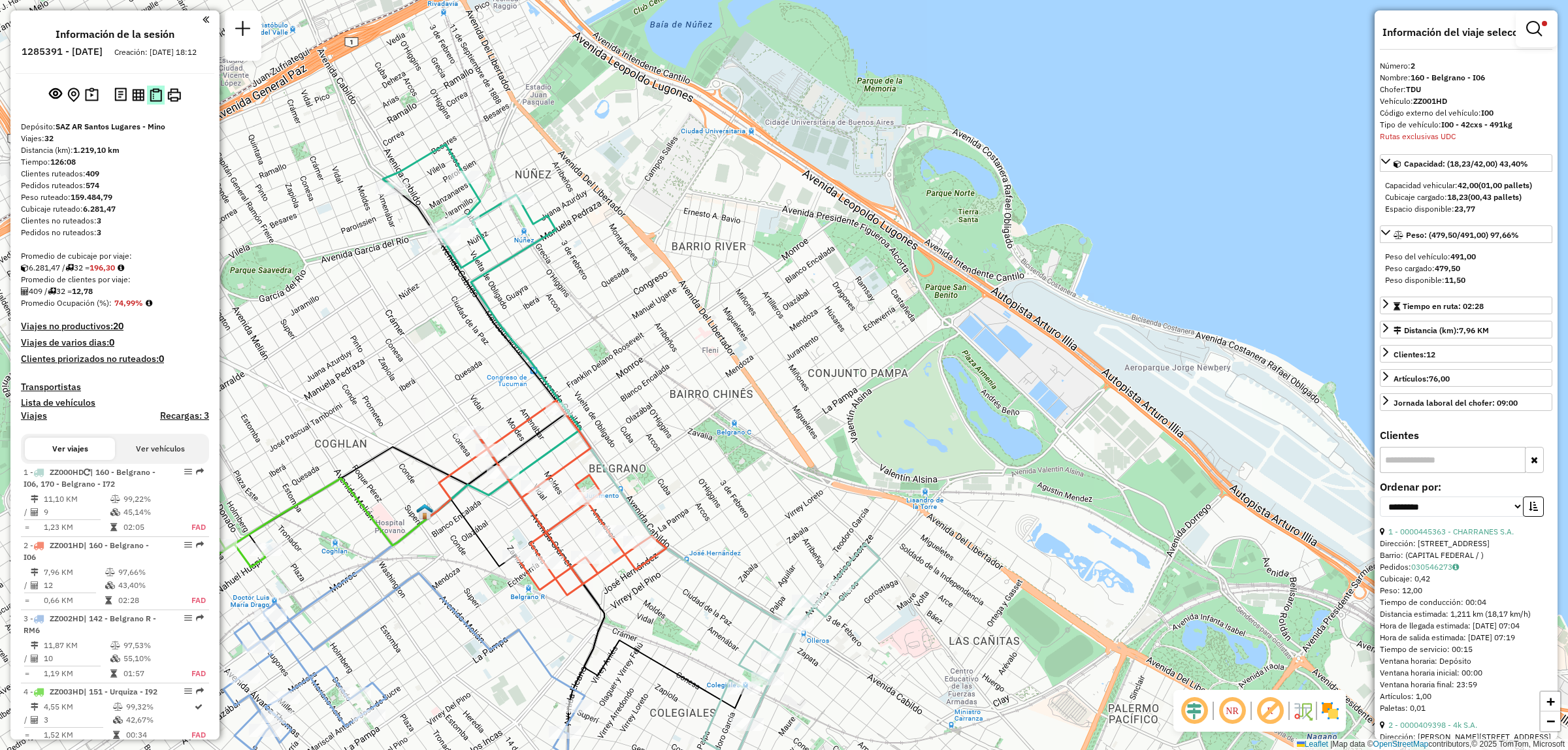
click at [158, 102] on img at bounding box center [155, 95] width 12 height 14
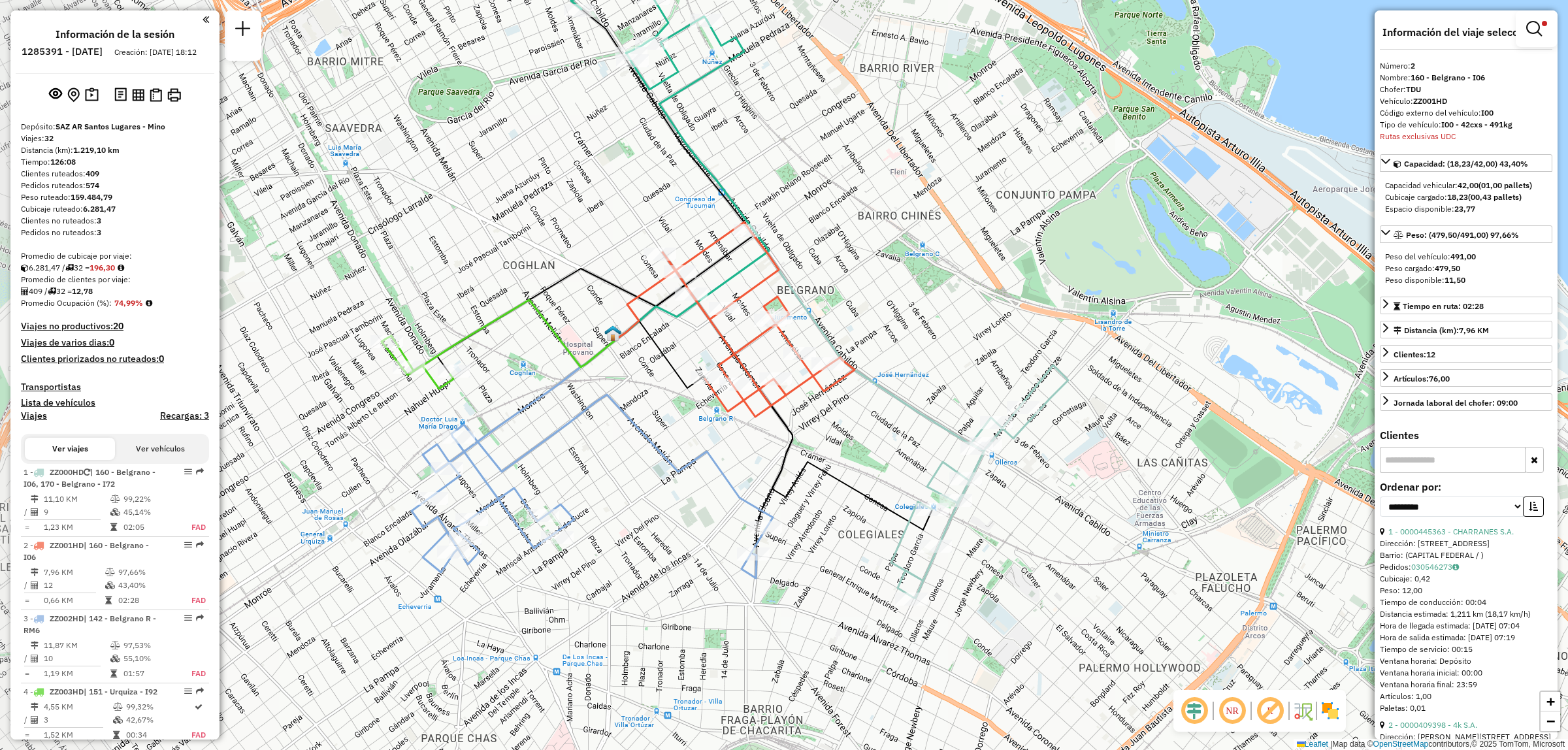
drag, startPoint x: 717, startPoint y: 518, endPoint x: 900, endPoint y: 341, distance: 254.6
click at [900, 341] on div "Limpiar filtros Ventana de servicio Día de servicio Capacidad Transportistas Ve…" at bounding box center [784, 375] width 1568 height 750
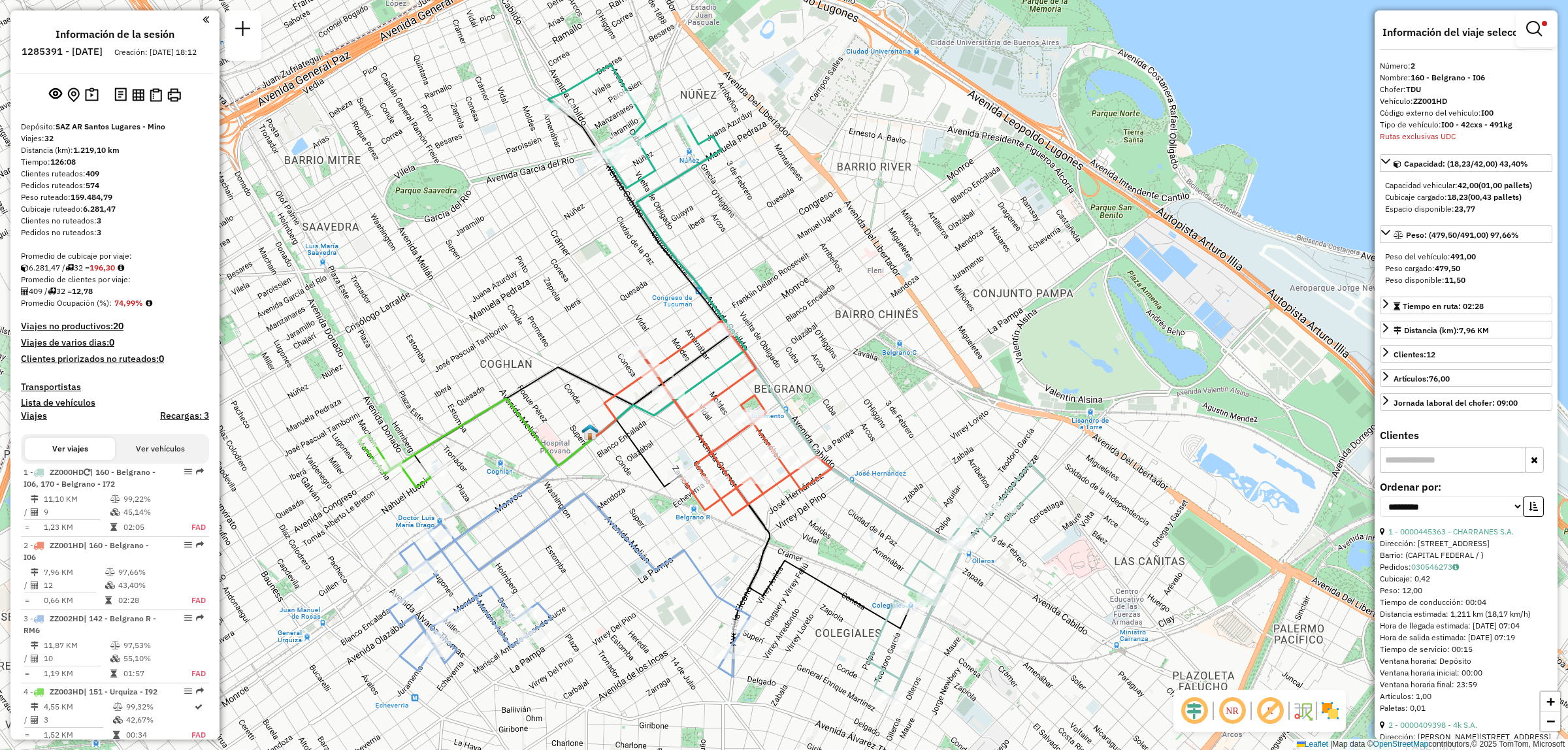
drag, startPoint x: 579, startPoint y: 424, endPoint x: 556, endPoint y: 523, distance: 101.6
click at [556, 523] on icon at bounding box center [570, 585] width 362 height 184
drag, startPoint x: 610, startPoint y: 782, endPoint x: 423, endPoint y: 370, distance: 452.5
click at [422, 366] on div "Limpiar filtros Ventana de servicio Día de servicio Capacidad Transportistas Ve…" at bounding box center [784, 375] width 1568 height 750
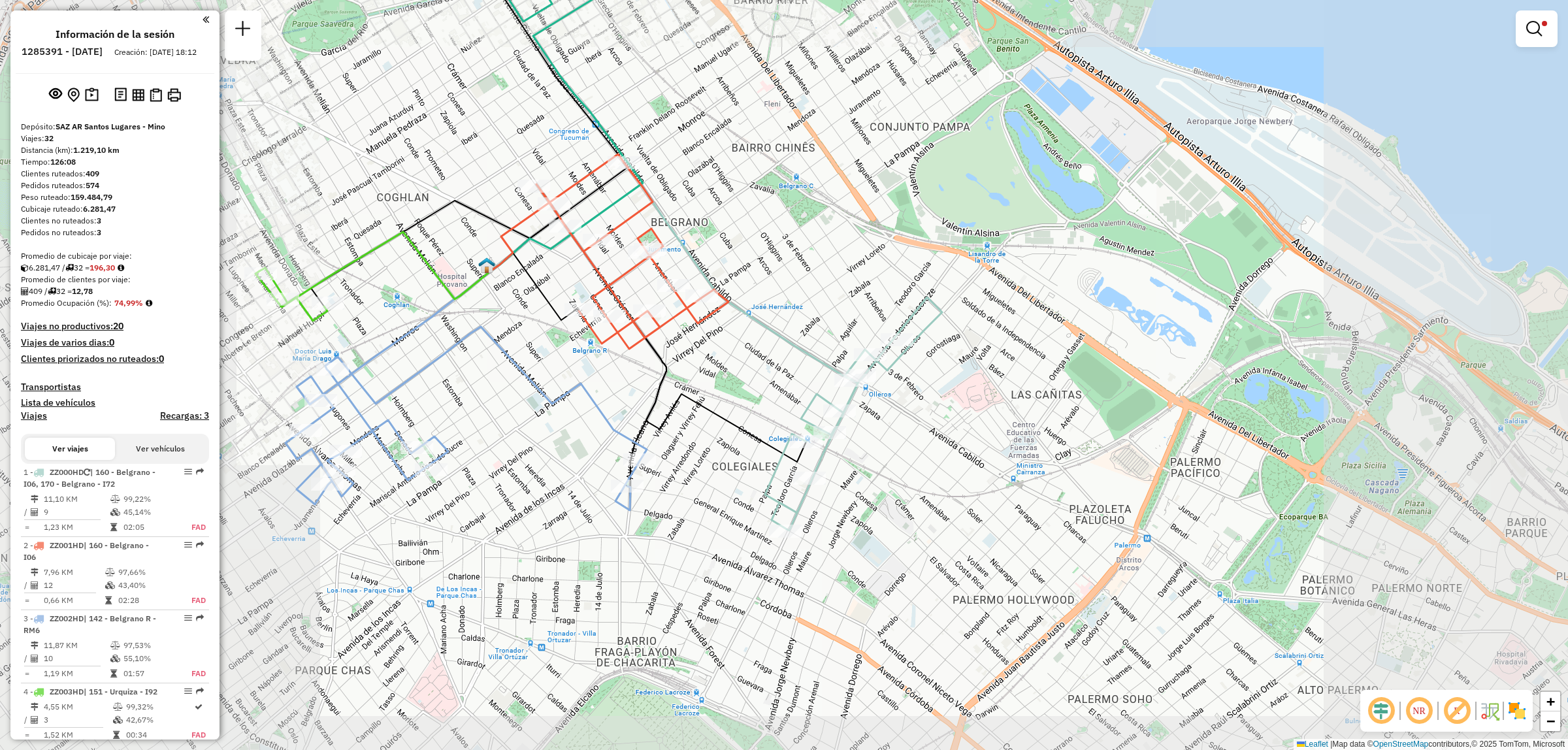
drag, startPoint x: 565, startPoint y: 48, endPoint x: 616, endPoint y: 204, distance: 164.1
click at [616, 204] on div "Limpiar filtros Ventana de servicio Día de servicio Capacidad Transportistas Ve…" at bounding box center [784, 375] width 1568 height 750
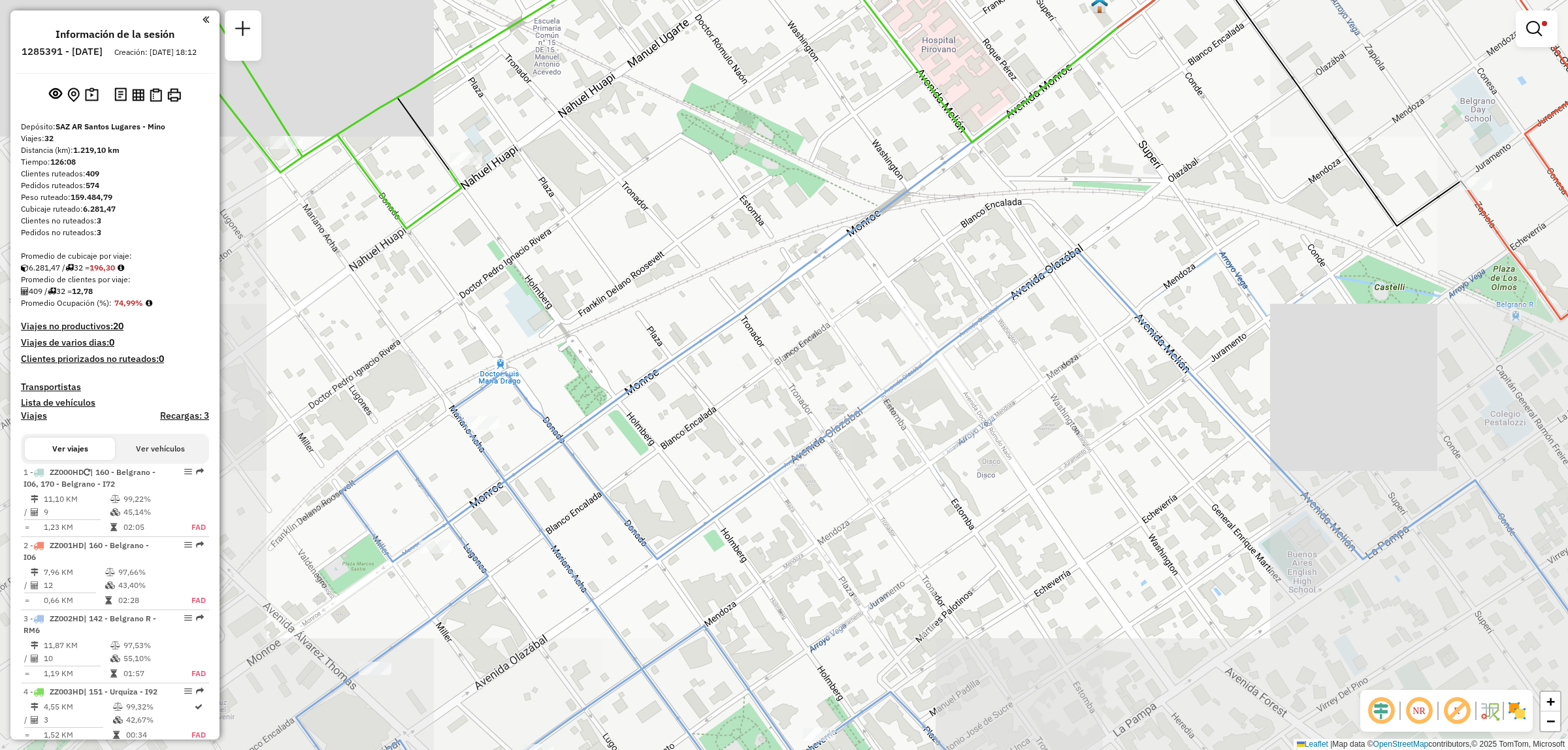
drag, startPoint x: 413, startPoint y: 560, endPoint x: 504, endPoint y: 478, distance: 122.5
click at [501, 485] on icon at bounding box center [773, 281] width 690 height 508
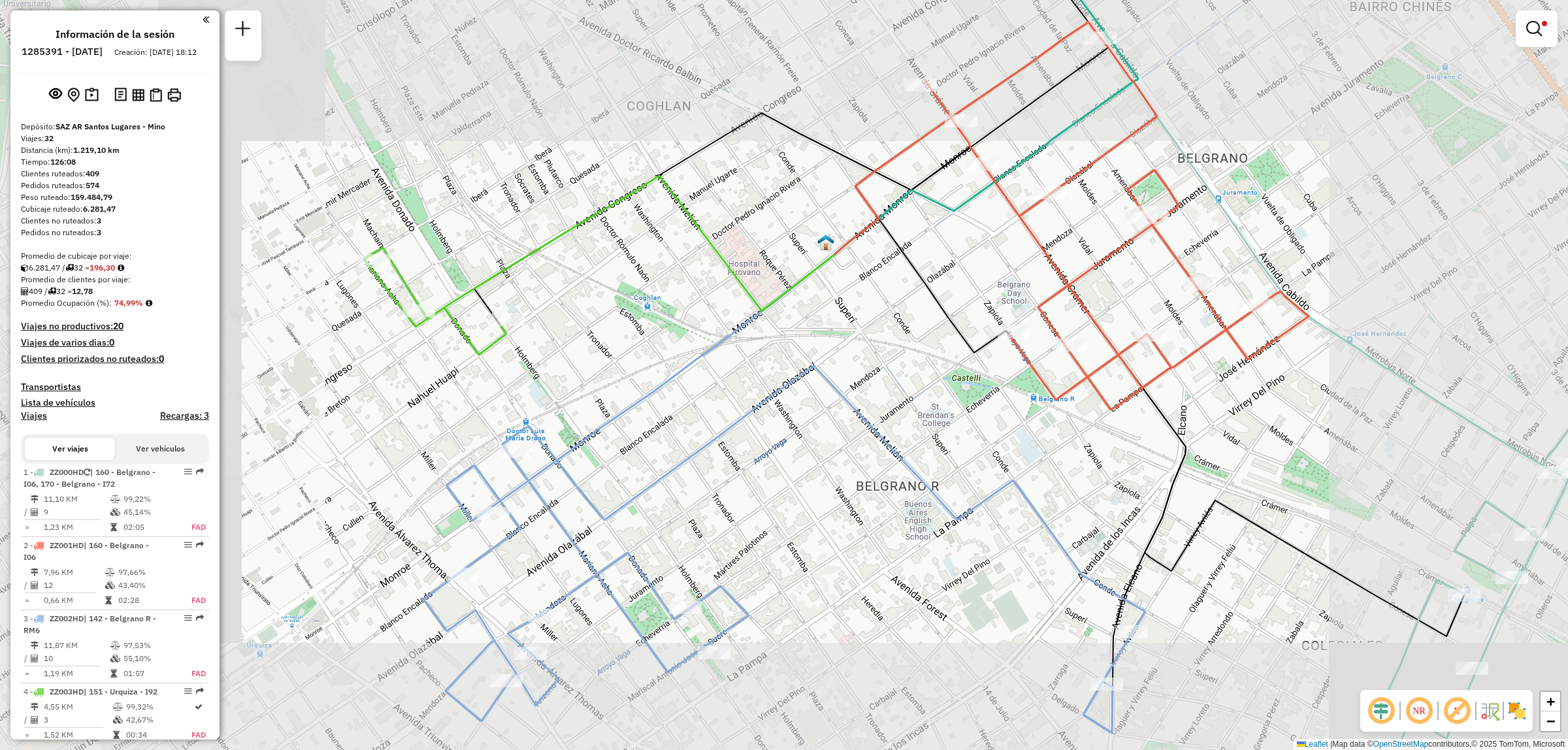
drag, startPoint x: 487, startPoint y: 552, endPoint x: 503, endPoint y: 463, distance: 90.4
click at [534, 455] on icon at bounding box center [784, 550] width 722 height 367
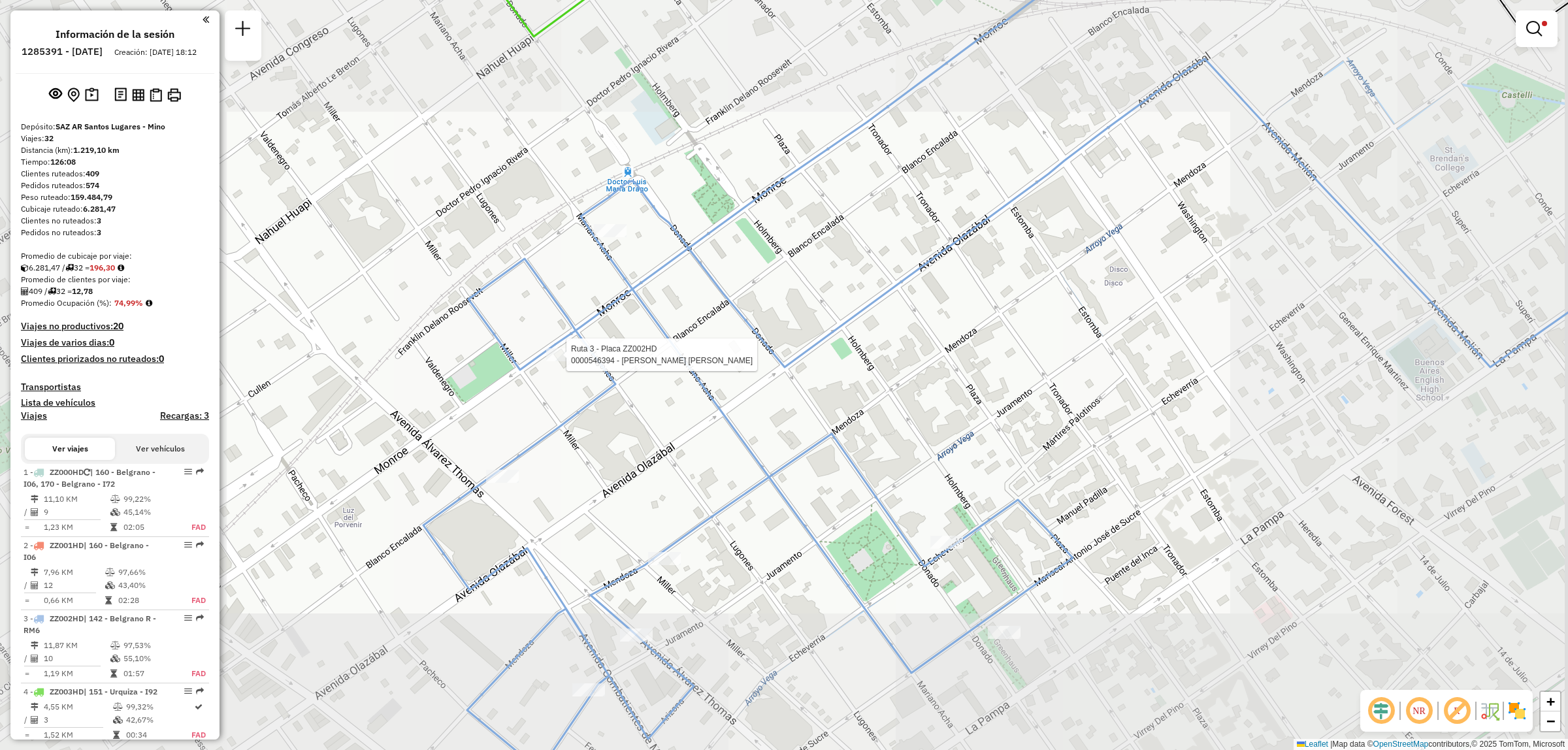
drag, startPoint x: 582, startPoint y: 586, endPoint x: 557, endPoint y: 478, distance: 110.9
click at [557, 491] on div "Ruta 3 - Placa ZZ002HD 0000546394 - Esquivel Salazar Nancy Del Carmen Limpiar f…" at bounding box center [784, 375] width 1568 height 750
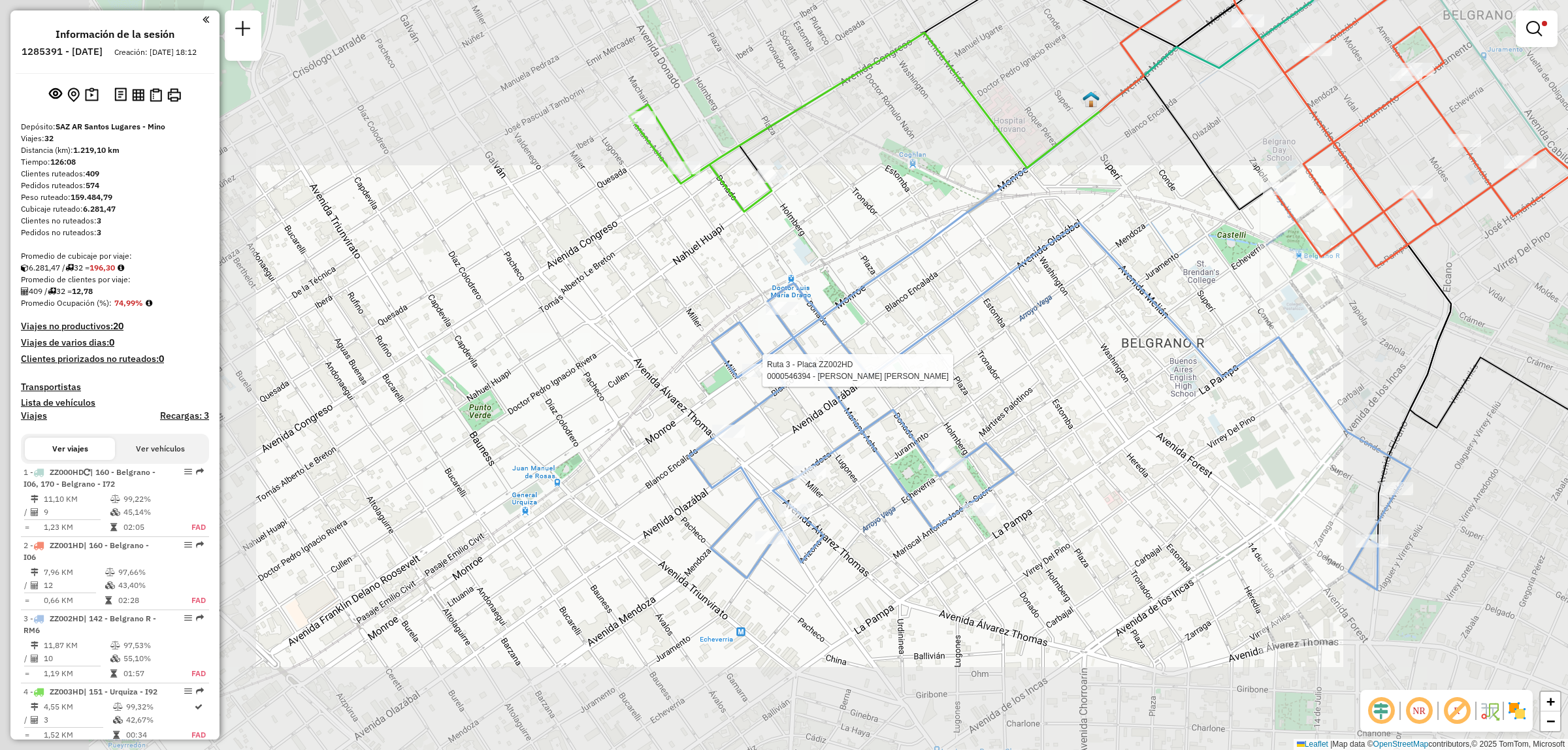
drag, startPoint x: 1033, startPoint y: 538, endPoint x: 863, endPoint y: 487, distance: 177.5
click at [873, 483] on div "Ruta 3 - Placa ZZ002HD 0000546394 - Esquivel Salazar Nancy Del Carmen Limpiar f…" at bounding box center [784, 375] width 1568 height 750
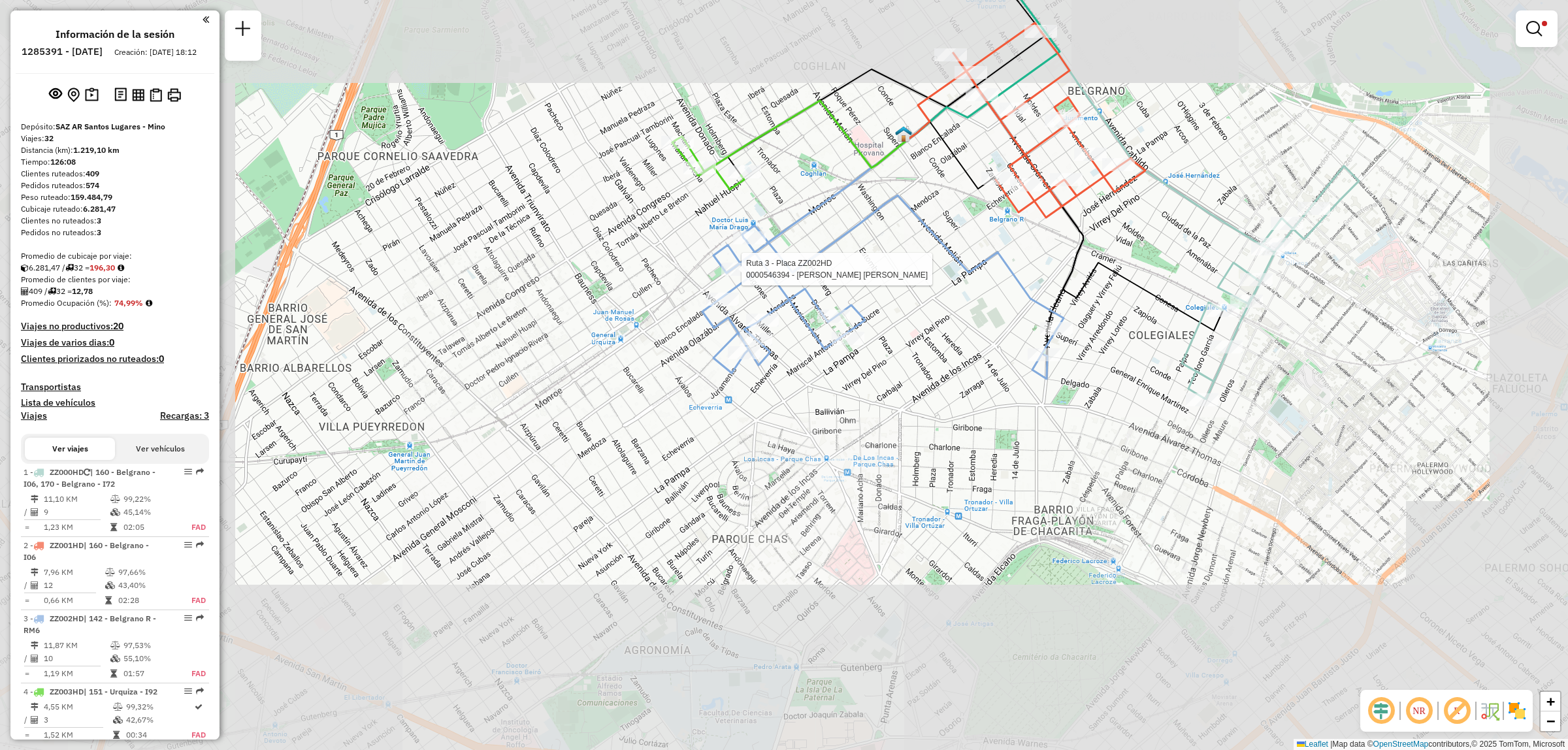
drag, startPoint x: 1217, startPoint y: 237, endPoint x: 1228, endPoint y: 279, distance: 43.4
click at [1225, 273] on div "Ruta 3 - Placa ZZ002HD 0000546394 - Esquivel Salazar Nancy Del Carmen Limpiar f…" at bounding box center [784, 375] width 1568 height 750
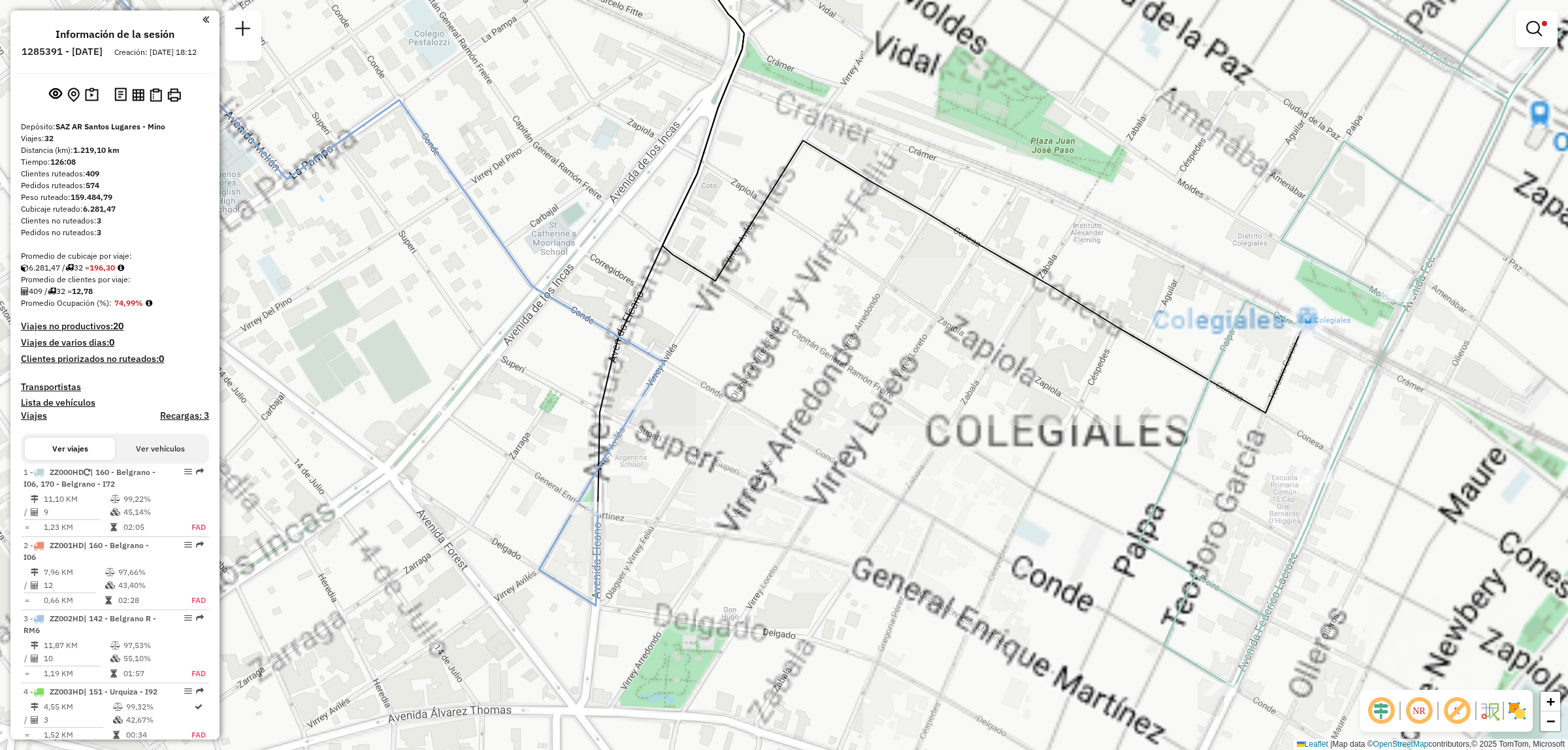
drag, startPoint x: 1281, startPoint y: 384, endPoint x: 1229, endPoint y: 403, distance: 55.4
click at [1230, 403] on icon at bounding box center [982, 205] width 639 height 416
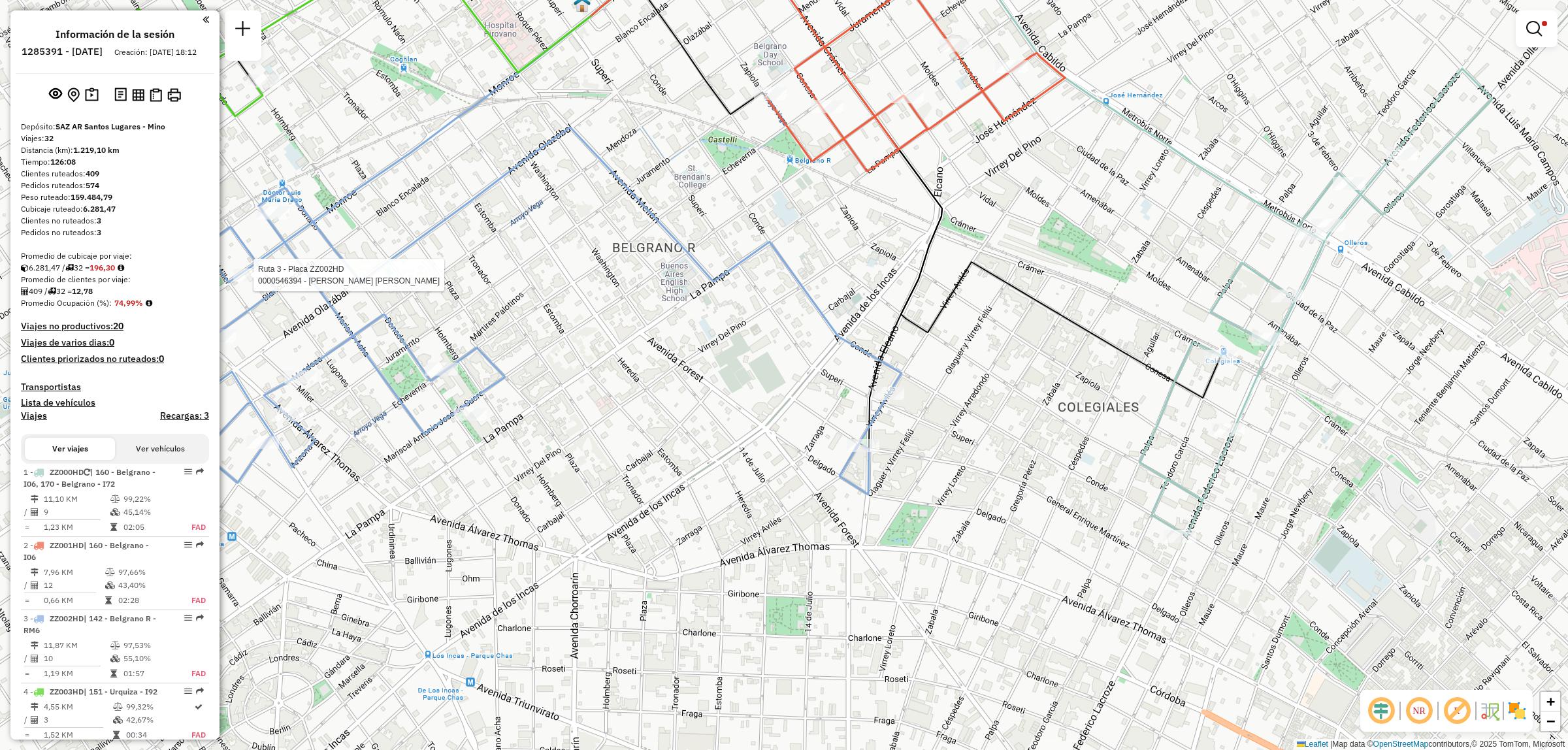
drag, startPoint x: 1020, startPoint y: 269, endPoint x: 1023, endPoint y: 282, distance: 13.3
click at [1025, 282] on div "Ruta 3 - Placa ZZ002HD 0000546394 - Esquivel Salazar Nancy Del Carmen Limpiar f…" at bounding box center [784, 375] width 1568 height 750
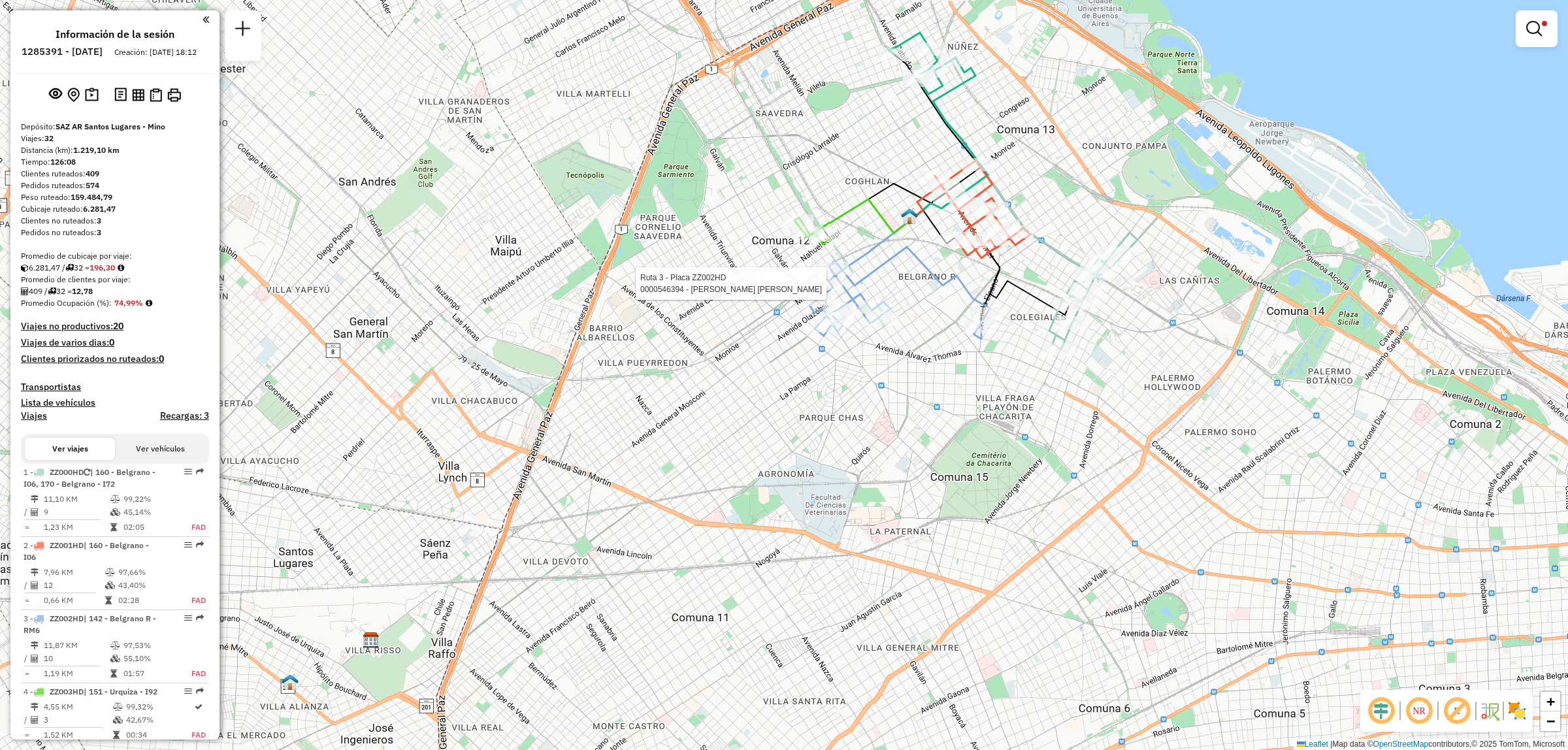
click at [795, 371] on div "Ruta 3 - Placa ZZ002HD 0000546394 - Esquivel Salazar Nancy Del Carmen Limpiar f…" at bounding box center [784, 375] width 1568 height 750
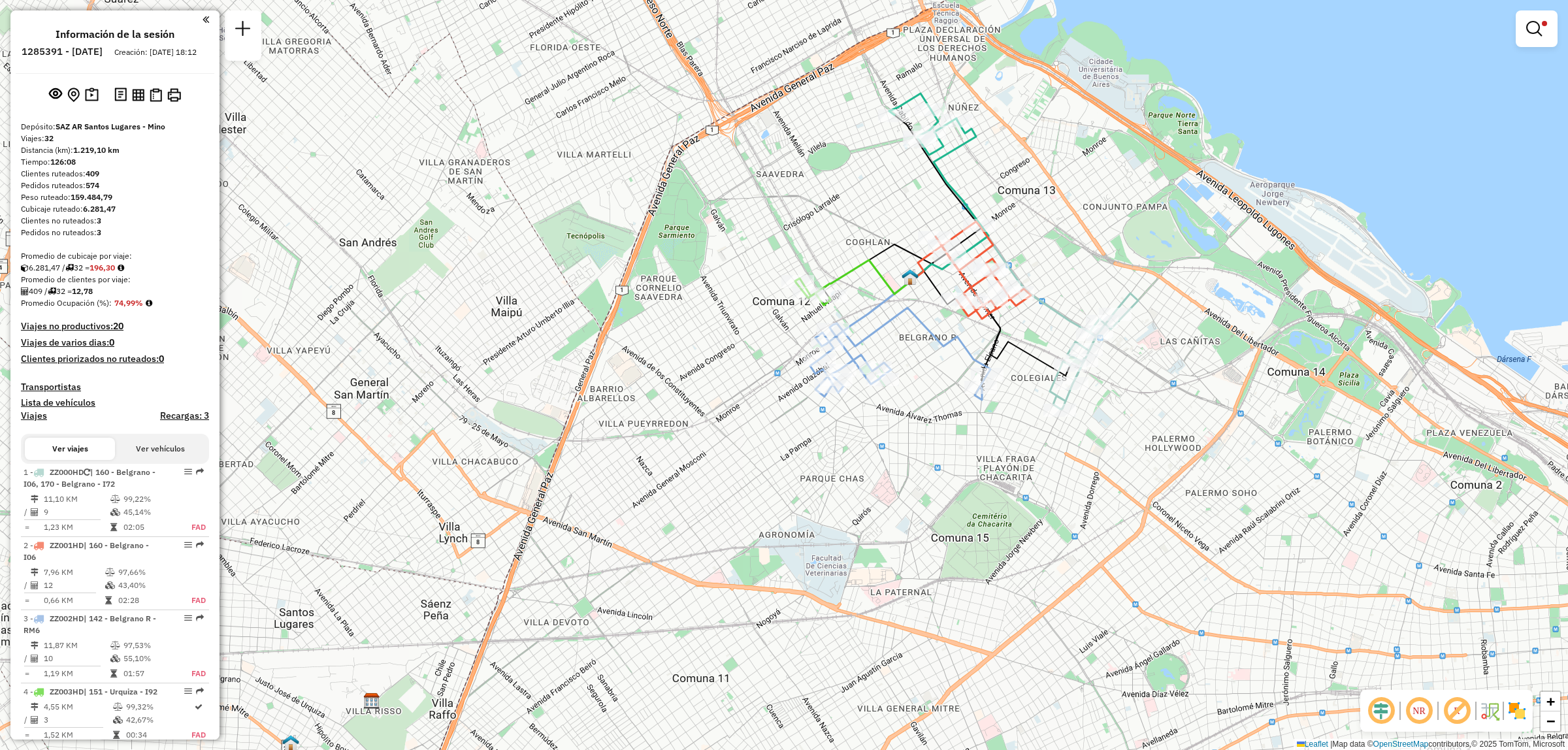
drag, startPoint x: 1016, startPoint y: 126, endPoint x: 1012, endPoint y: 272, distance: 146.1
click at [1013, 276] on div "Limpiar filtros Ventana de servicio Día de servicio Capacidad Transportistas Ve…" at bounding box center [784, 375] width 1568 height 750
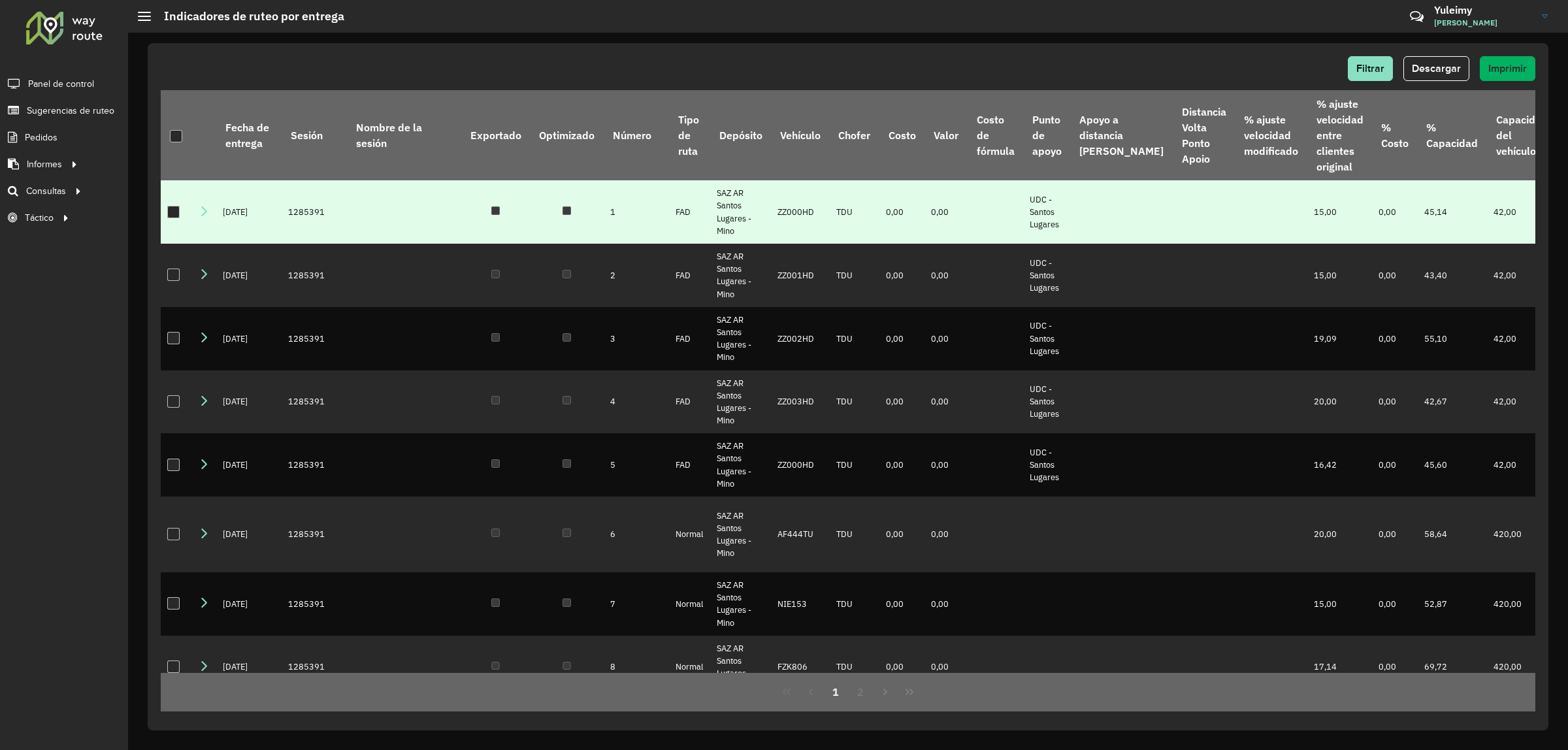
click at [177, 206] on div at bounding box center [174, 213] width 13 height 13
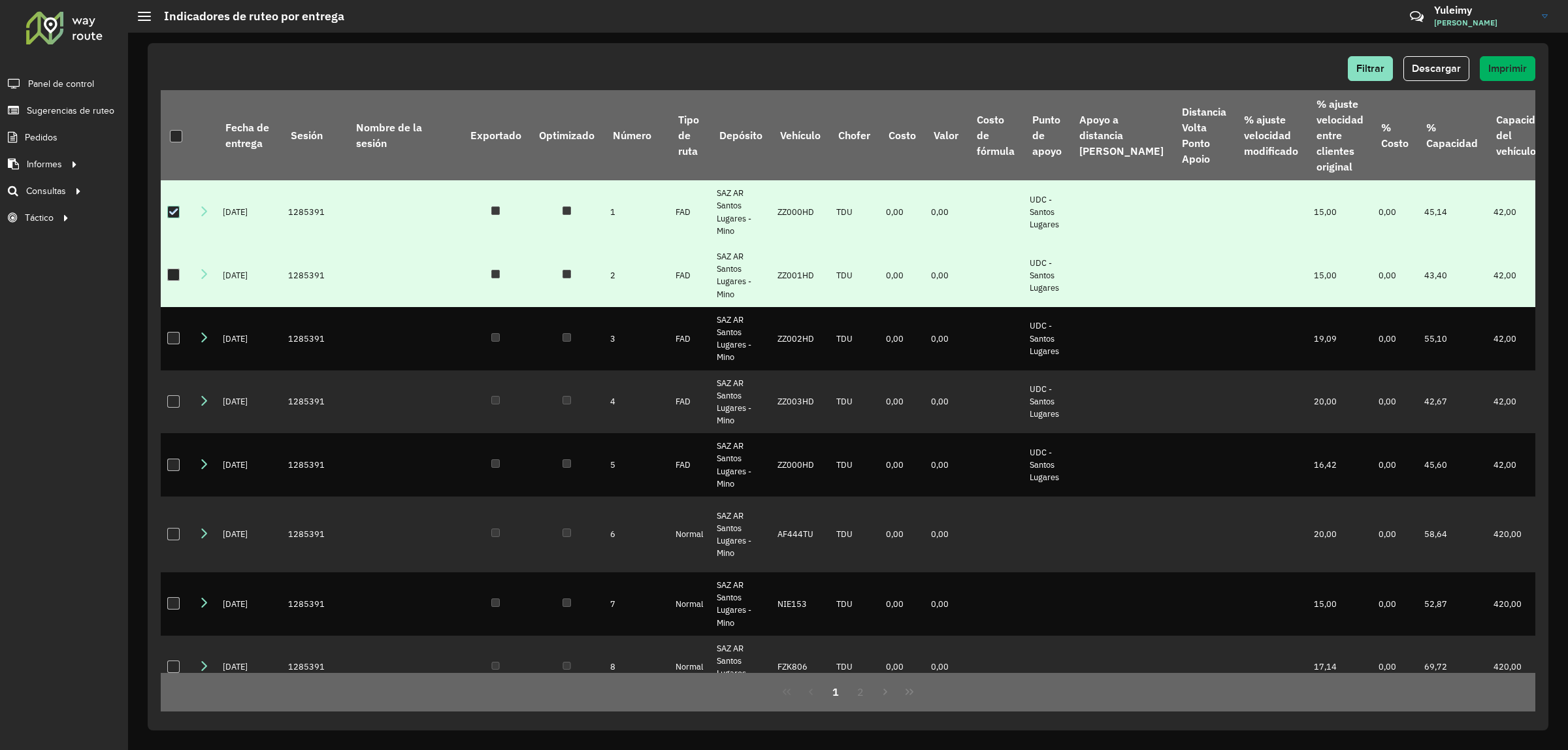
click at [171, 277] on div at bounding box center [173, 274] width 12 height 12
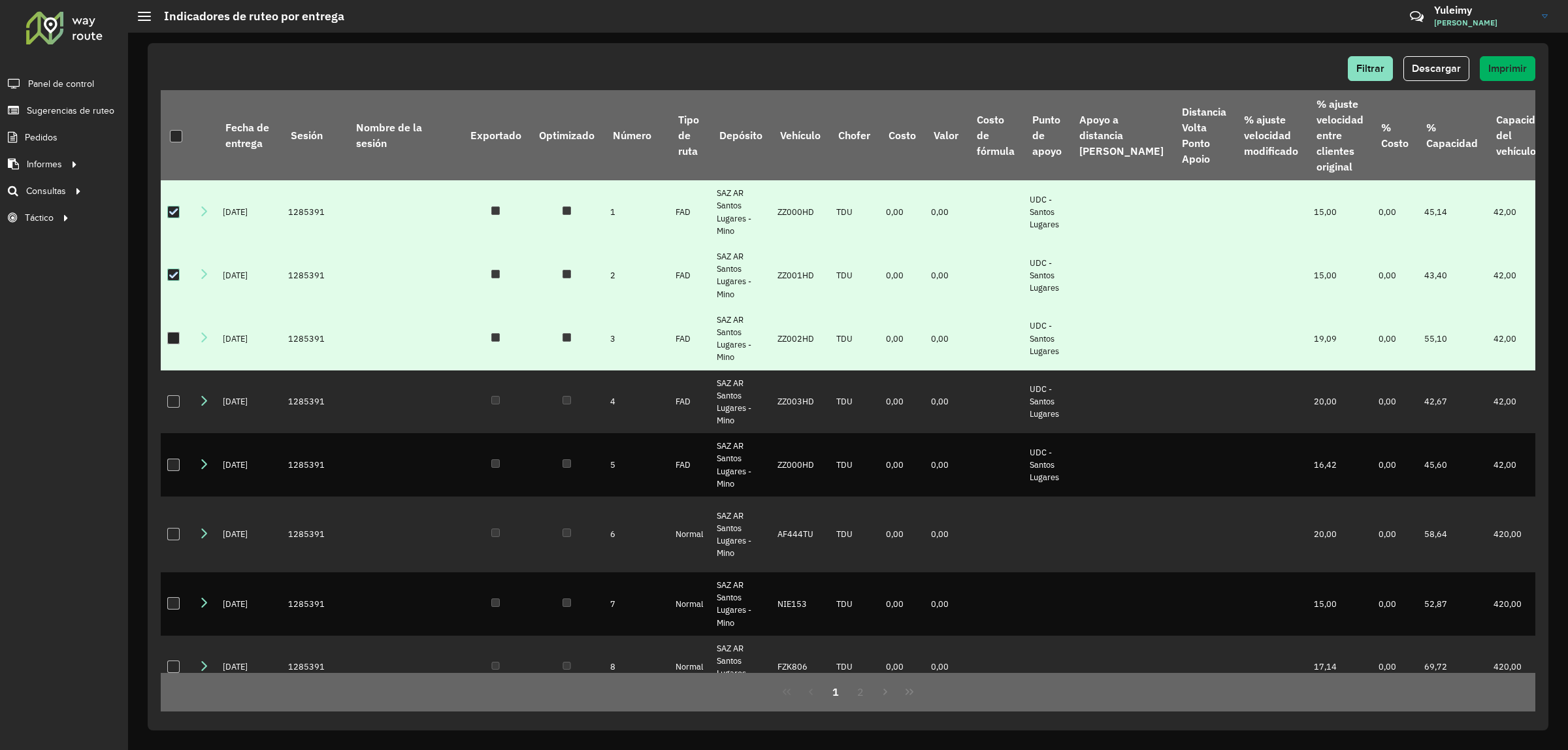
click at [171, 343] on div at bounding box center [173, 337] width 12 height 12
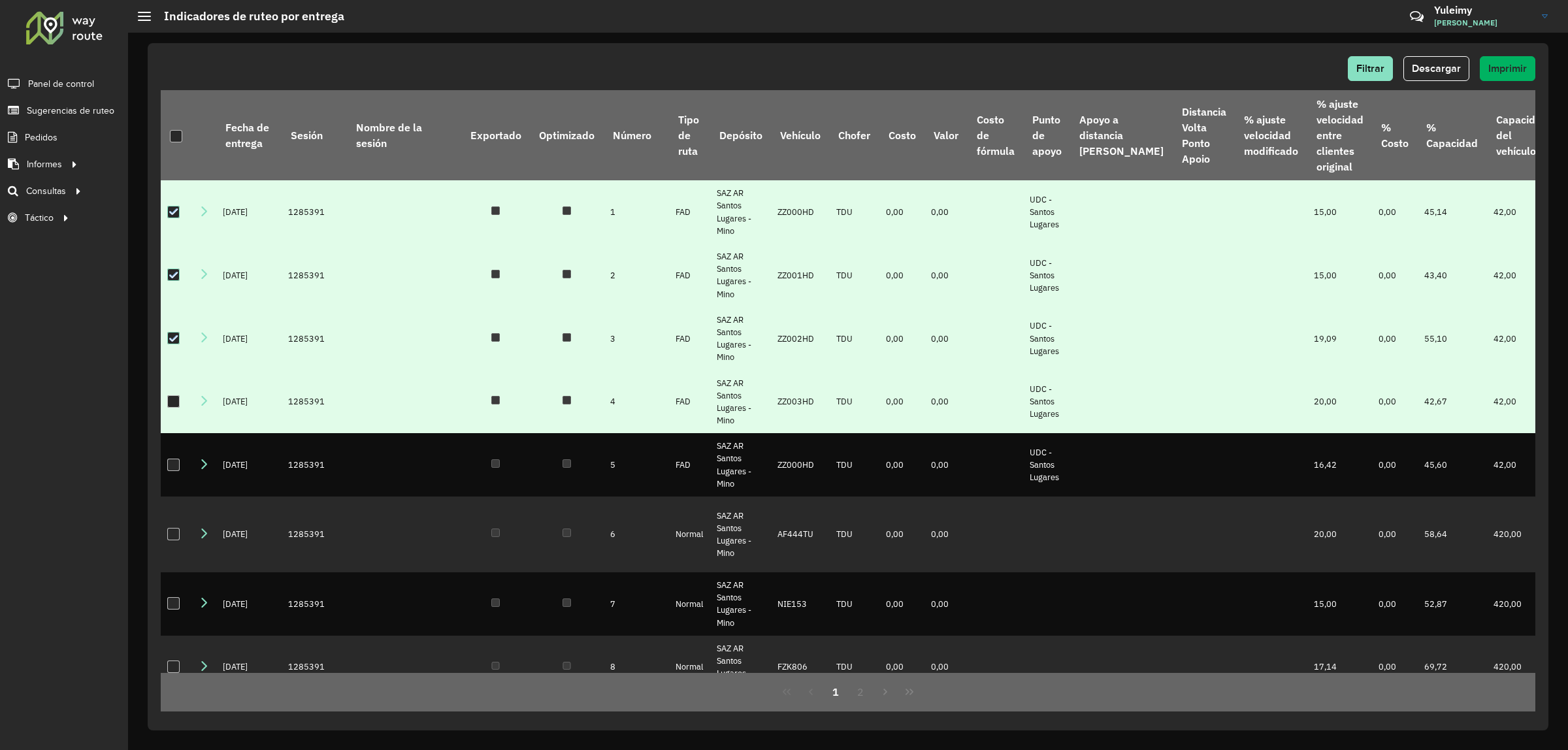
click at [174, 403] on div at bounding box center [173, 401] width 12 height 12
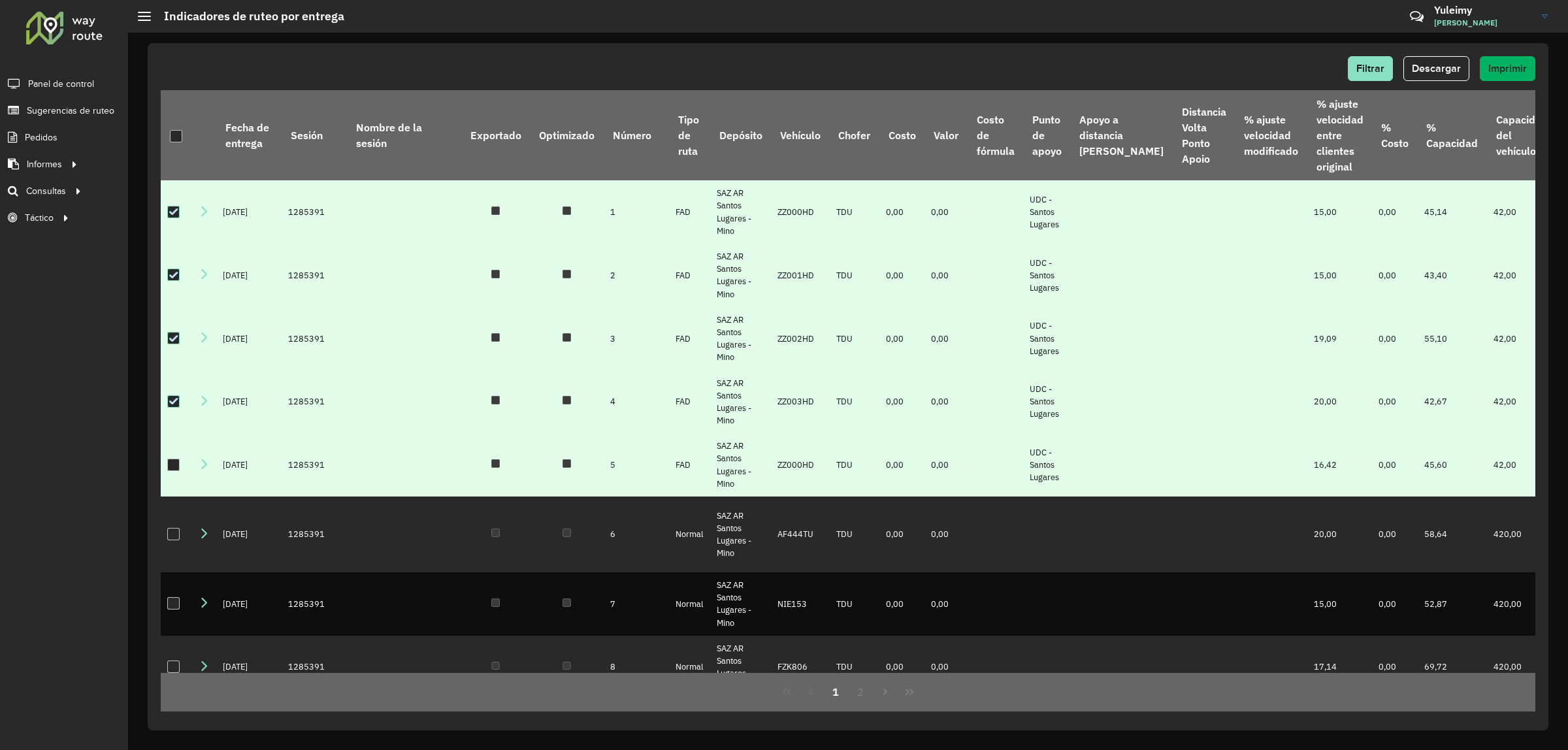
click at [171, 462] on div at bounding box center [173, 464] width 12 height 12
click at [1443, 68] on span "Descargar" at bounding box center [1436, 68] width 49 height 11
